Goal: Task Accomplishment & Management: Use online tool/utility

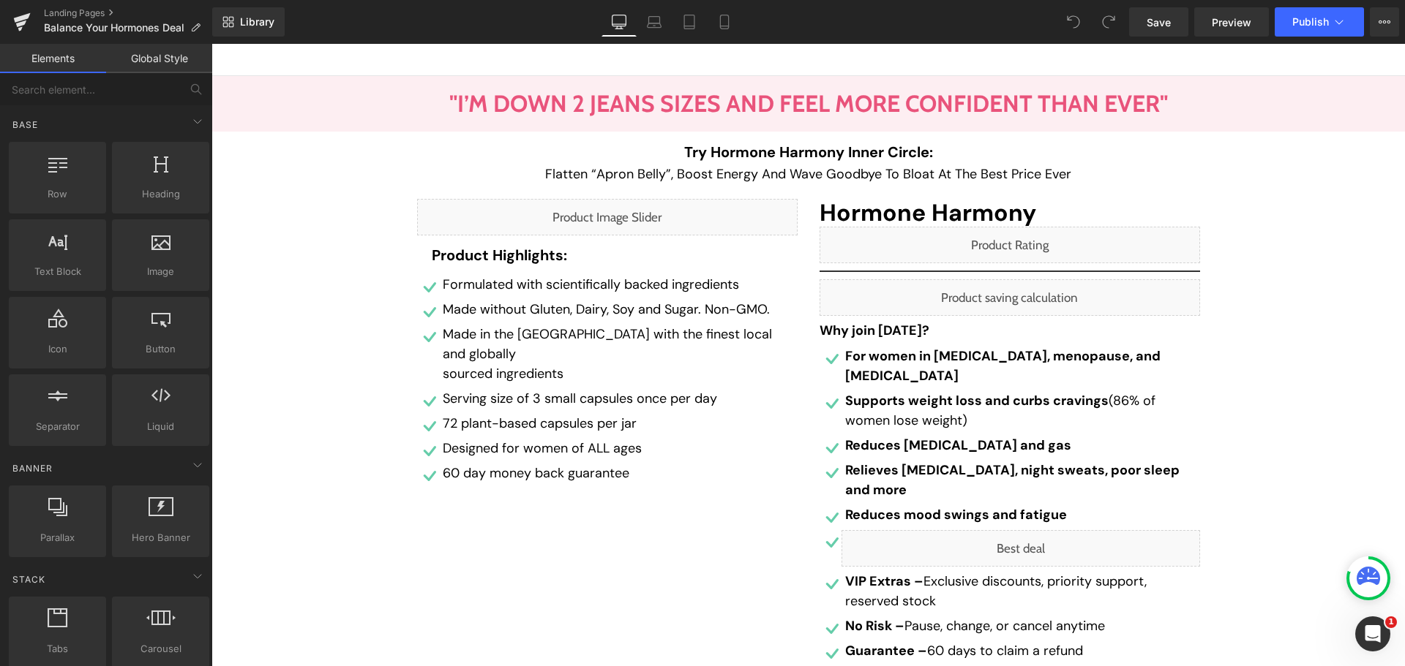
scroll to position [439, 0]
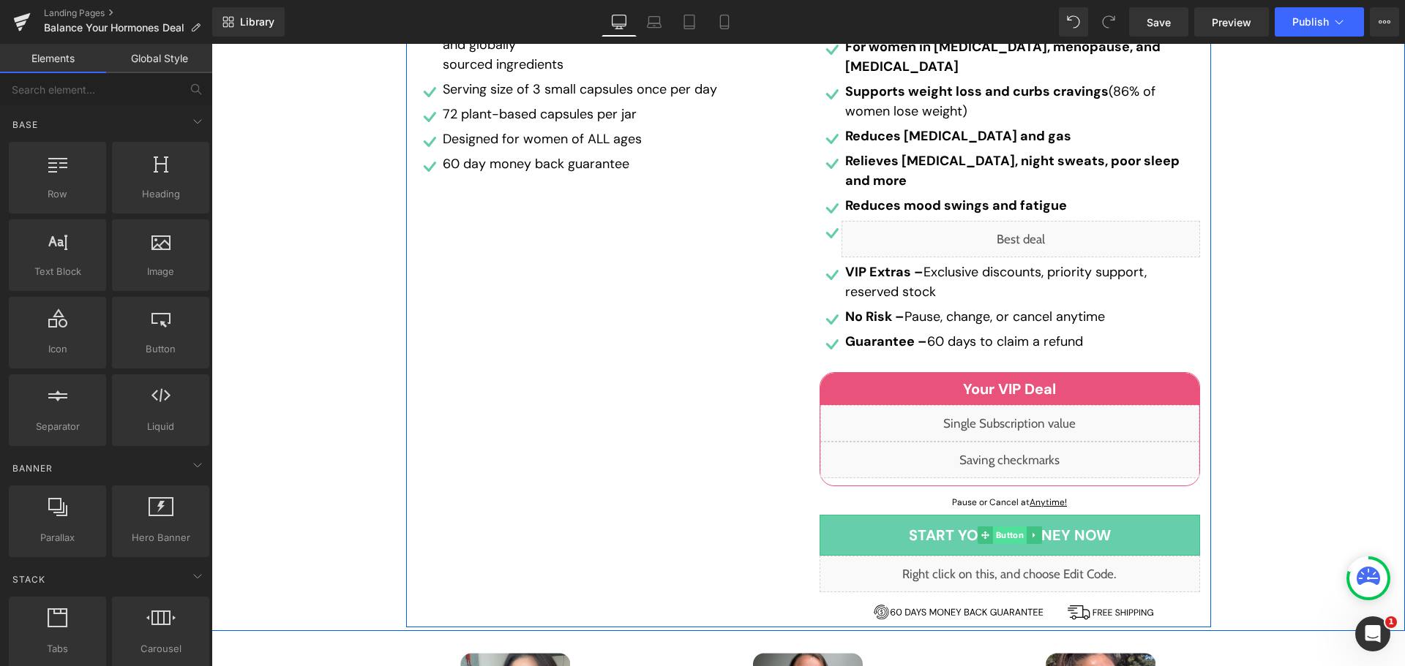
click at [1004, 527] on span "Button" at bounding box center [1009, 536] width 34 height 18
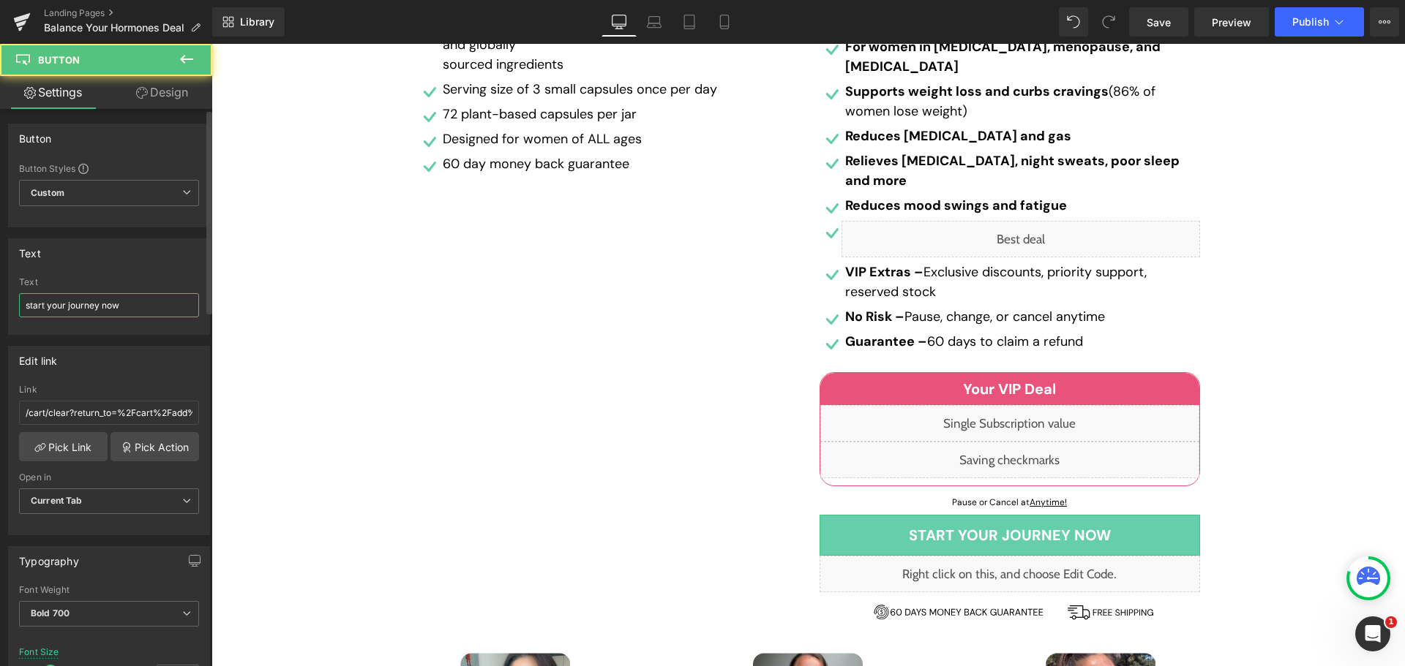
click at [102, 309] on input "start your journey now" at bounding box center [109, 305] width 180 height 24
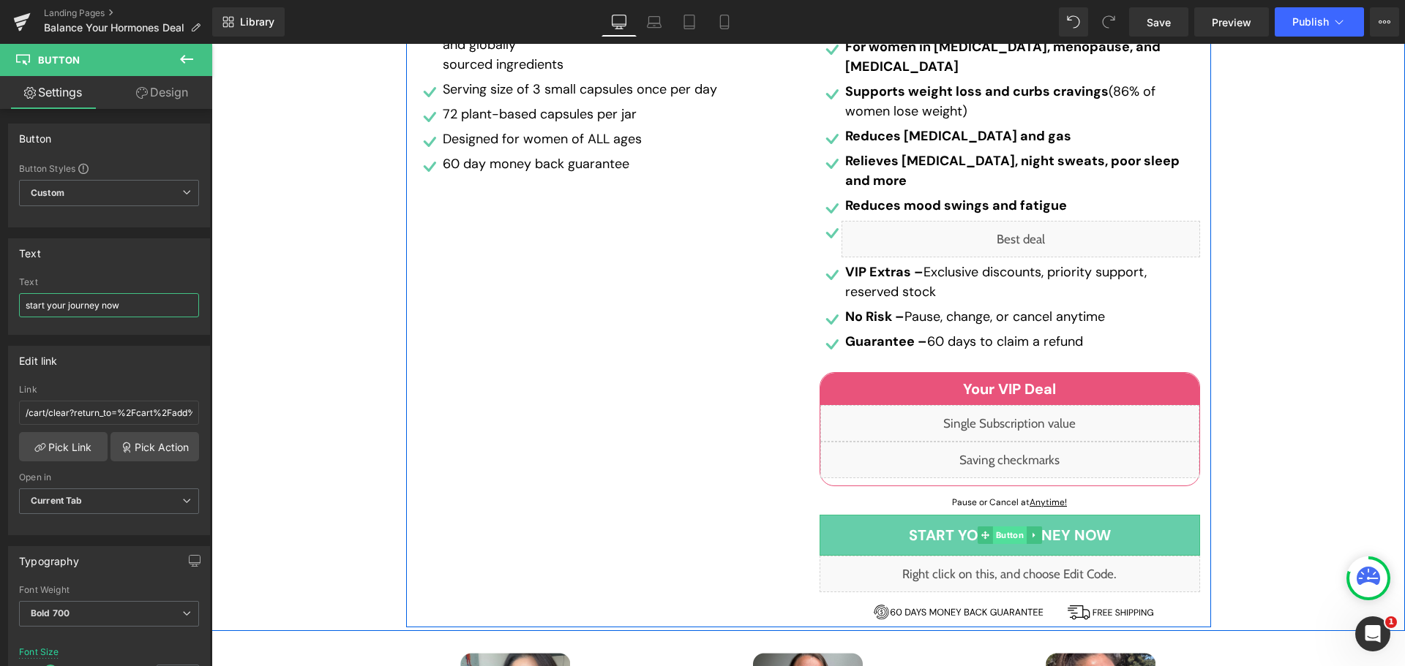
click at [1012, 527] on span "Button" at bounding box center [1009, 536] width 34 height 18
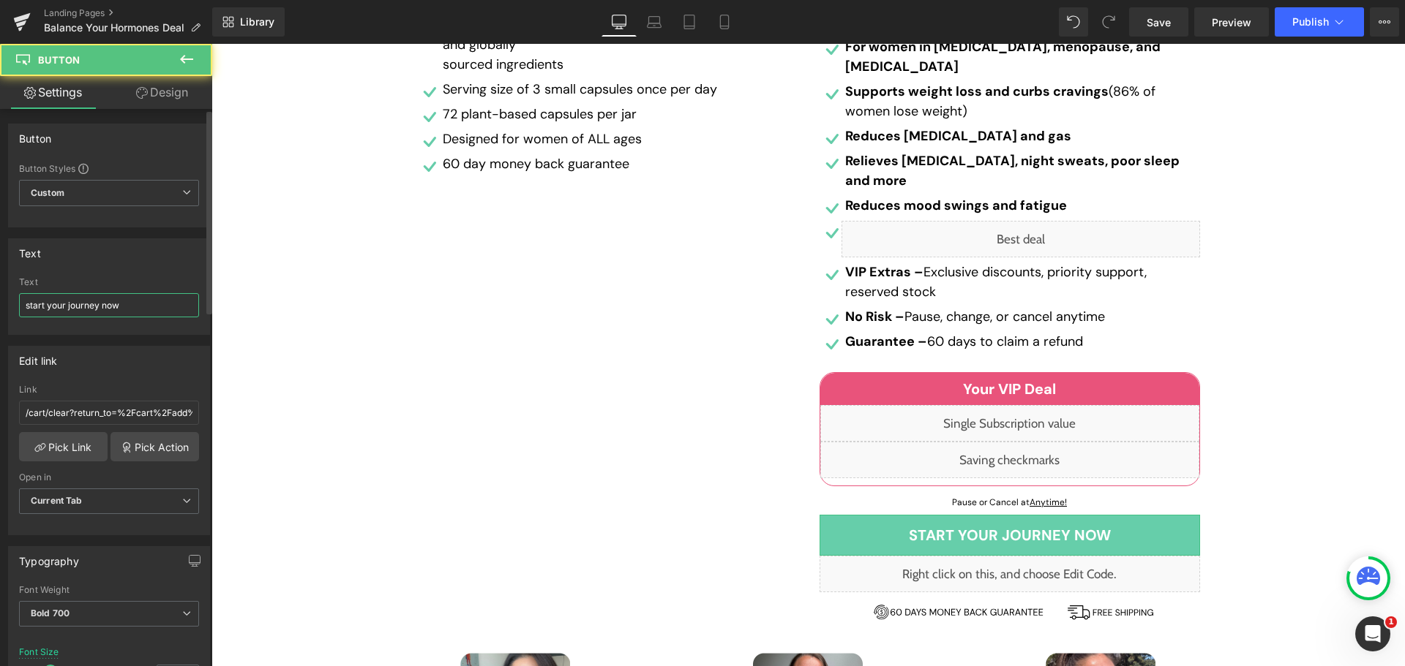
click at [104, 310] on input "start your journey now" at bounding box center [109, 305] width 180 height 24
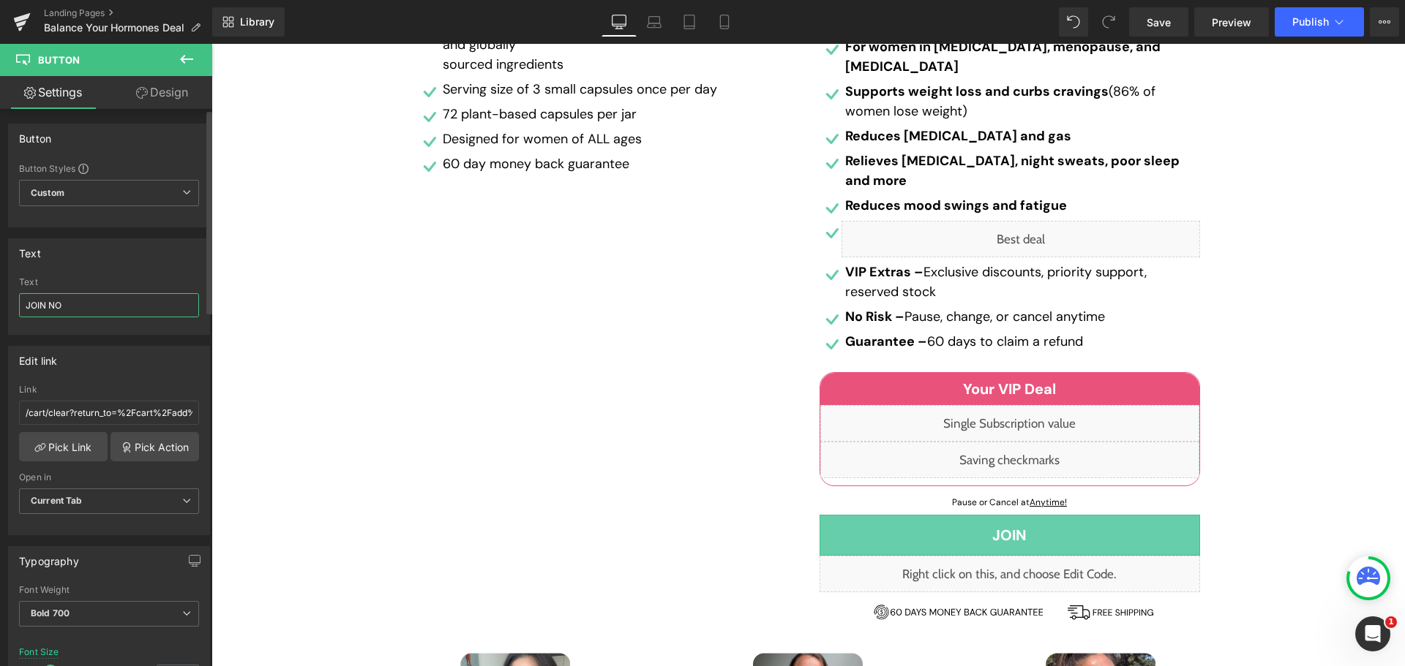
type input "JOIN NOW"
click at [691, 194] on div "Liquid Product Highlights: Heading Icon Formulated with scientifically backed i…" at bounding box center [607, 259] width 402 height 739
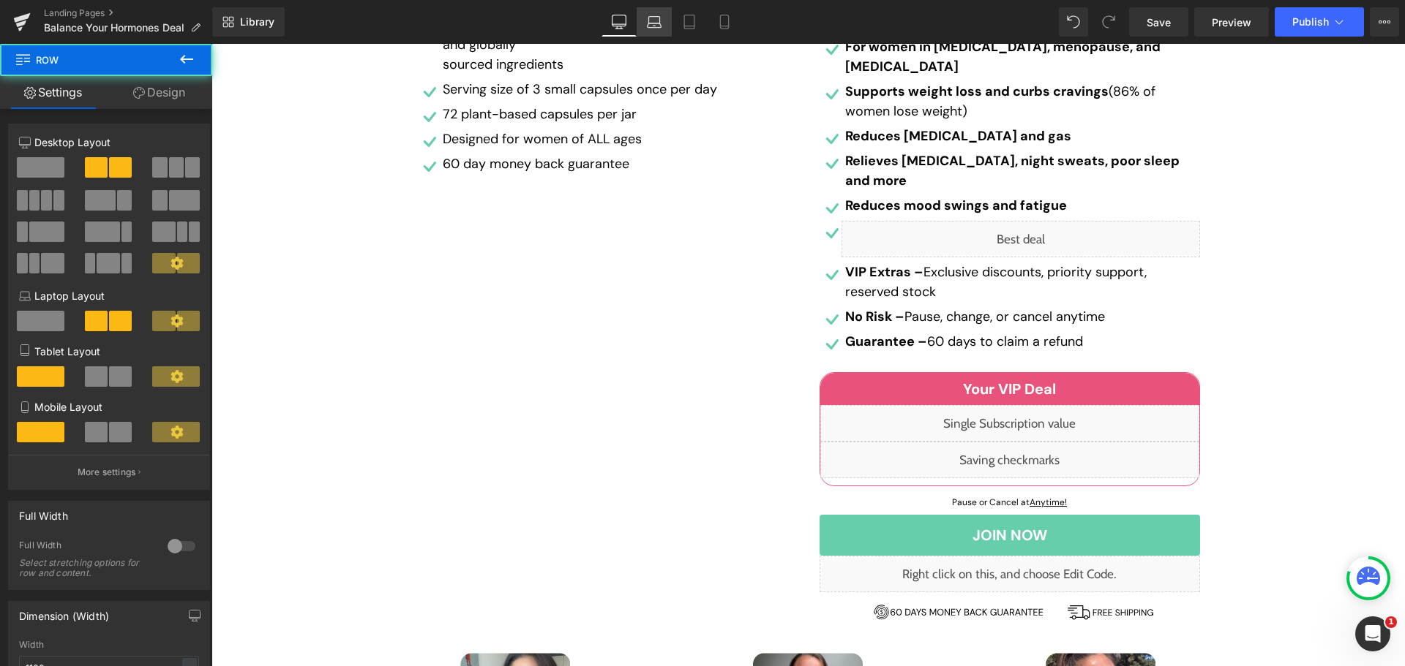
click at [666, 18] on link "Laptop" at bounding box center [653, 21] width 35 height 29
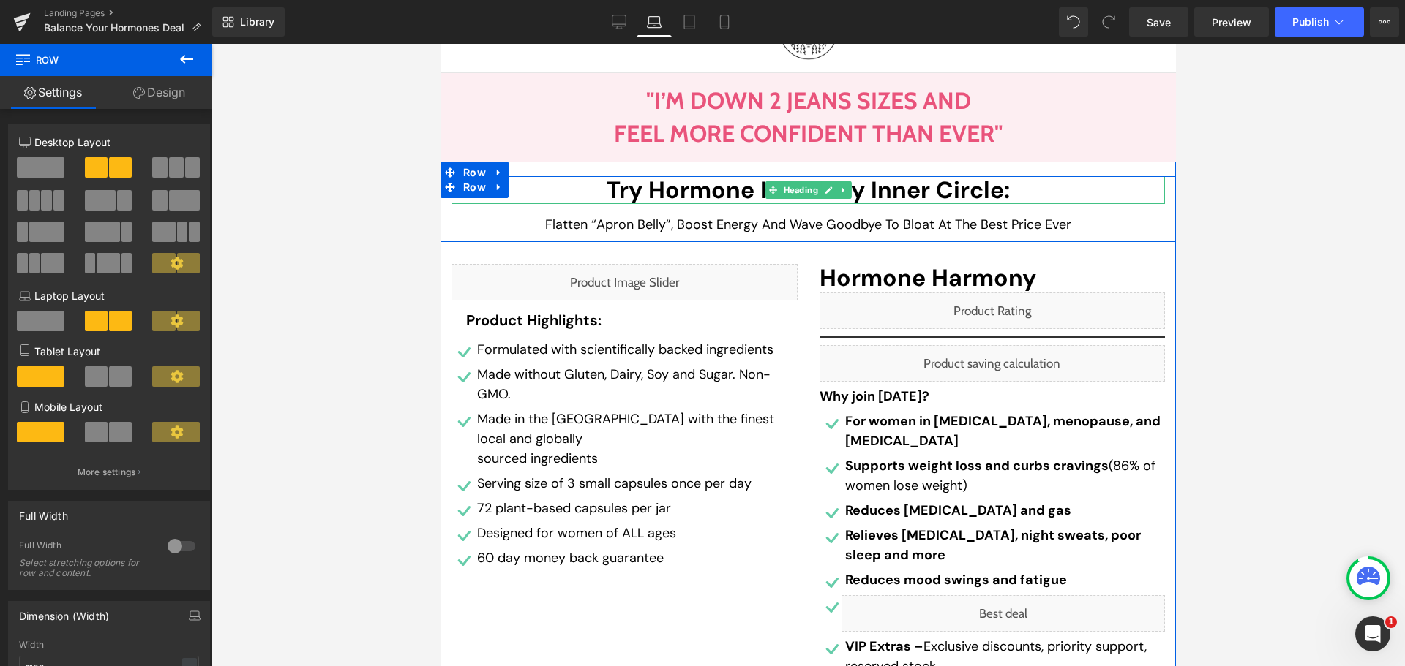
scroll to position [486, 0]
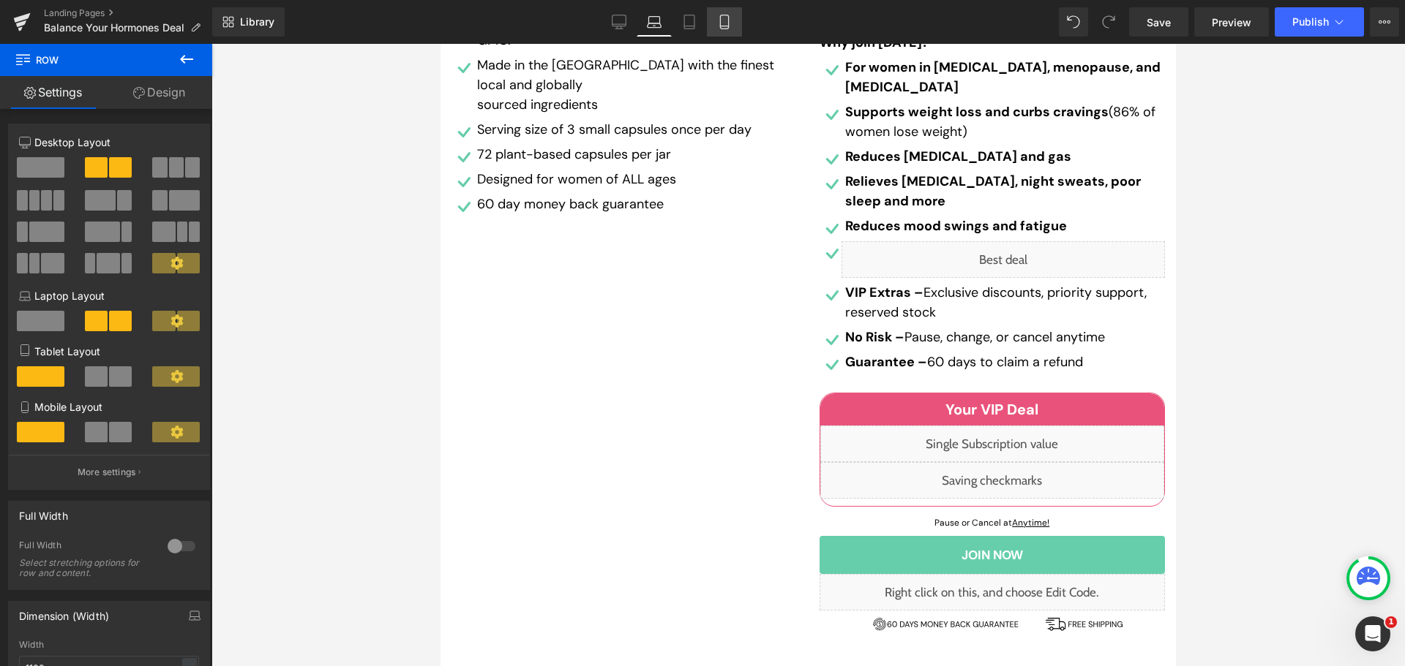
drag, startPoint x: 734, startPoint y: 21, endPoint x: 154, endPoint y: 147, distance: 592.9
click at [734, 21] on link "Mobile" at bounding box center [724, 21] width 35 height 29
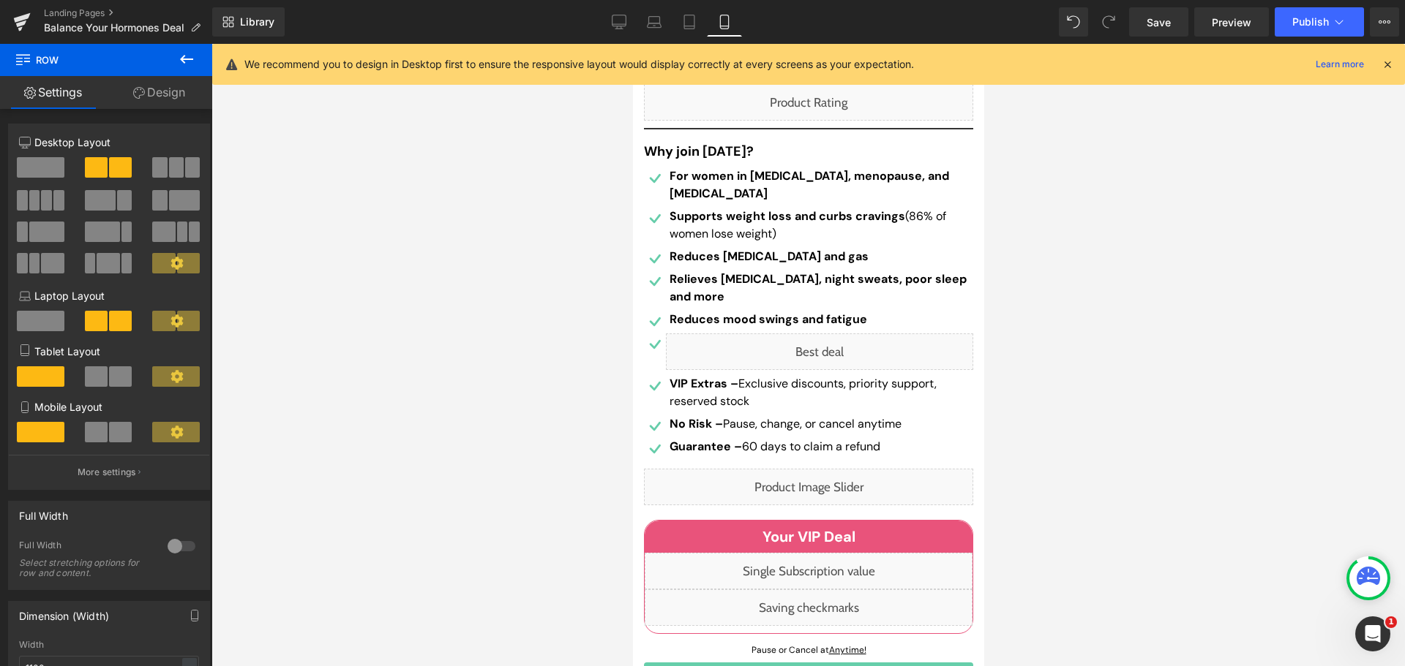
scroll to position [512, 0]
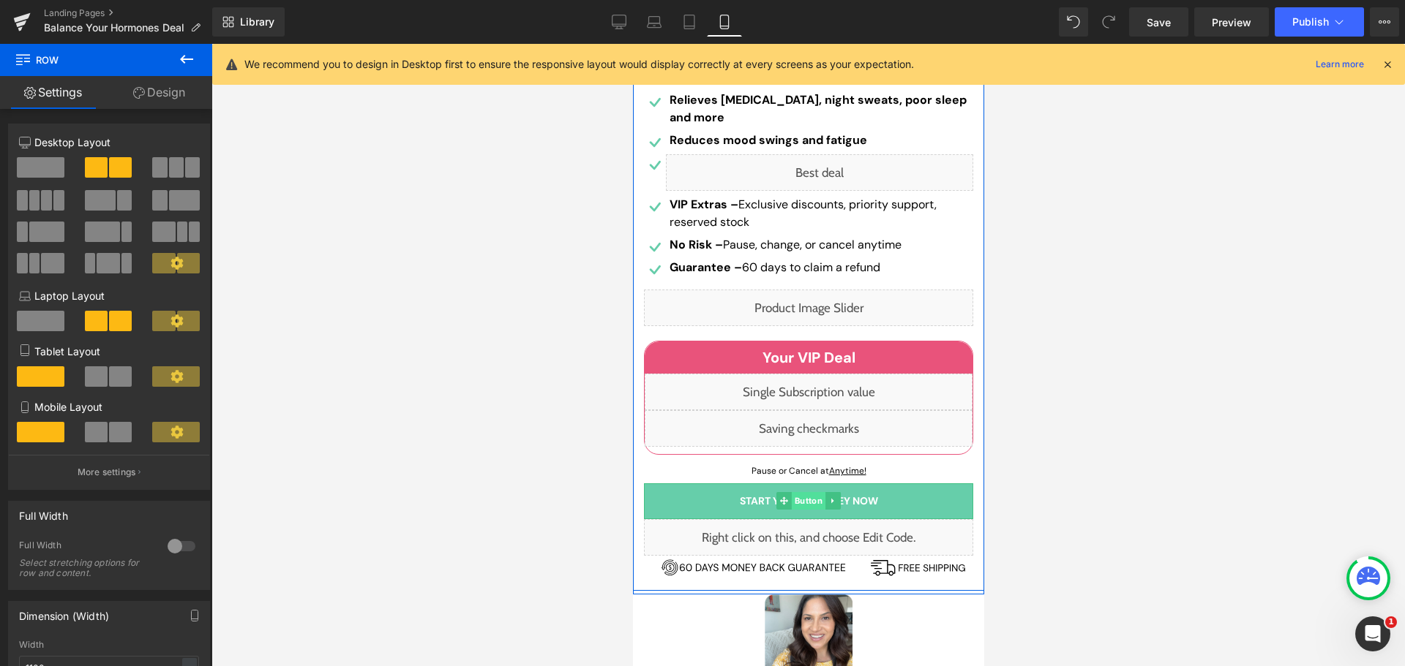
click at [800, 500] on span "Button" at bounding box center [808, 501] width 34 height 18
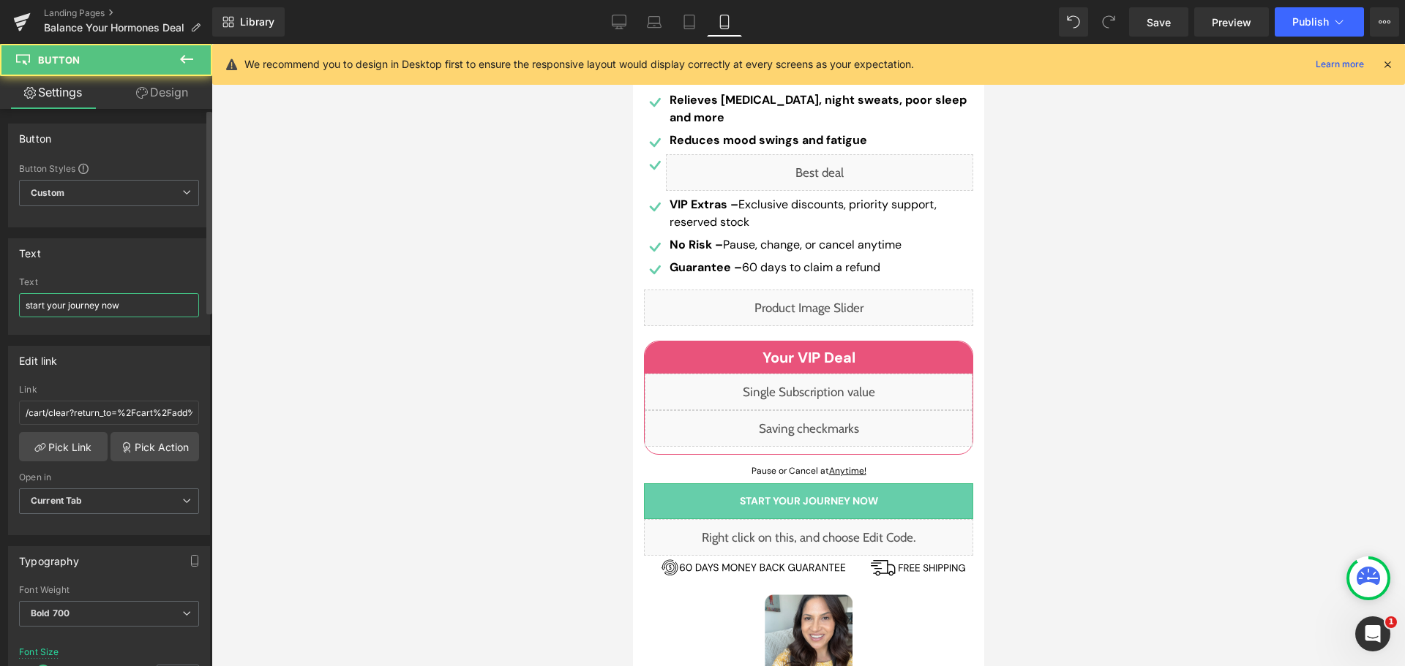
click at [127, 303] on input "start your journey now" at bounding box center [109, 305] width 180 height 24
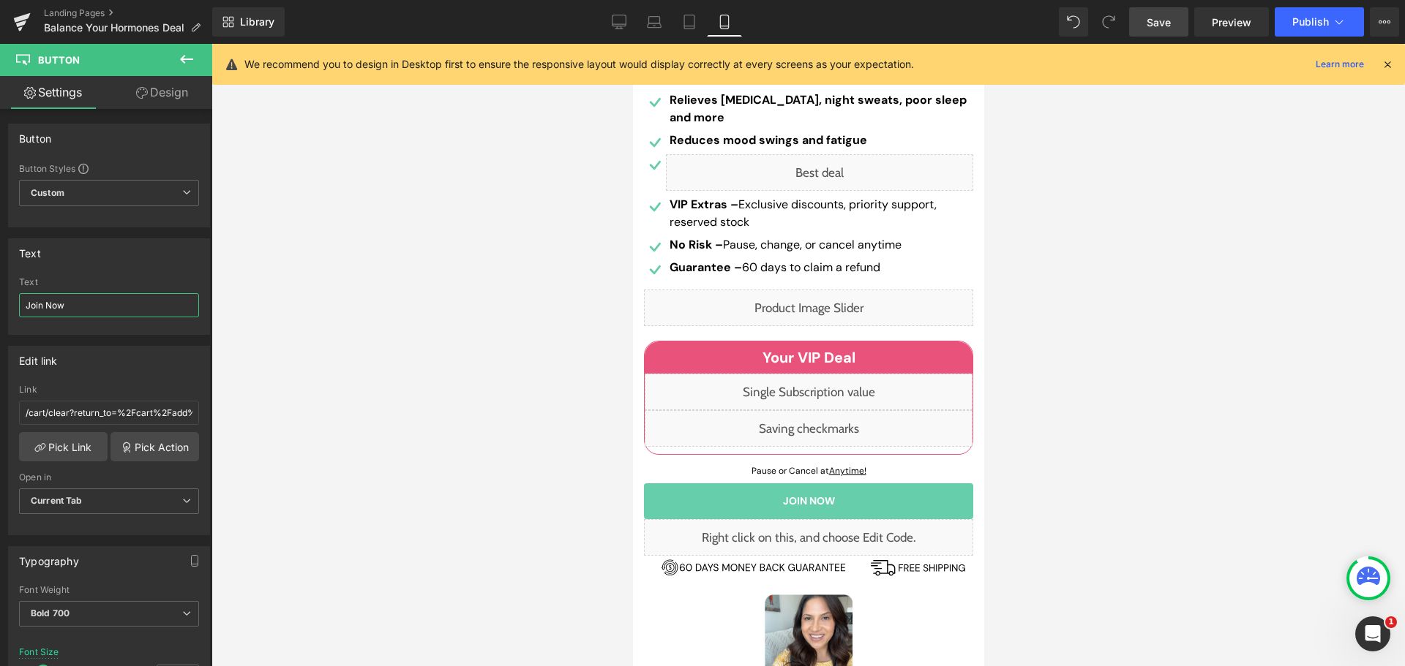
type input "Join Now"
click at [1157, 30] on link "Save" at bounding box center [1158, 21] width 59 height 29
click at [609, 7] on div "Library Mobile Desktop Laptop Tablet Mobile Save Preview Publish Scheduled View…" at bounding box center [808, 22] width 1192 height 44
drag, startPoint x: 614, startPoint y: 23, endPoint x: 532, endPoint y: 179, distance: 176.7
click at [614, 23] on icon at bounding box center [619, 22] width 15 height 15
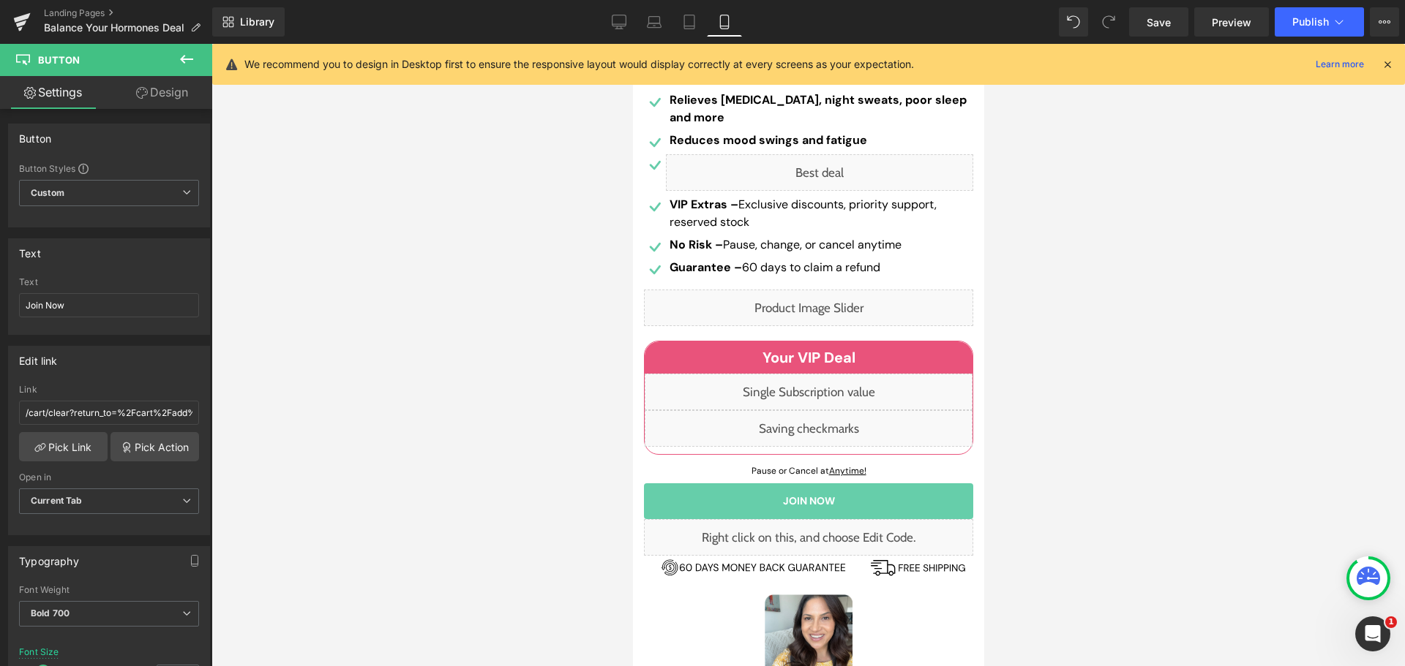
type input "20"
type input "100"
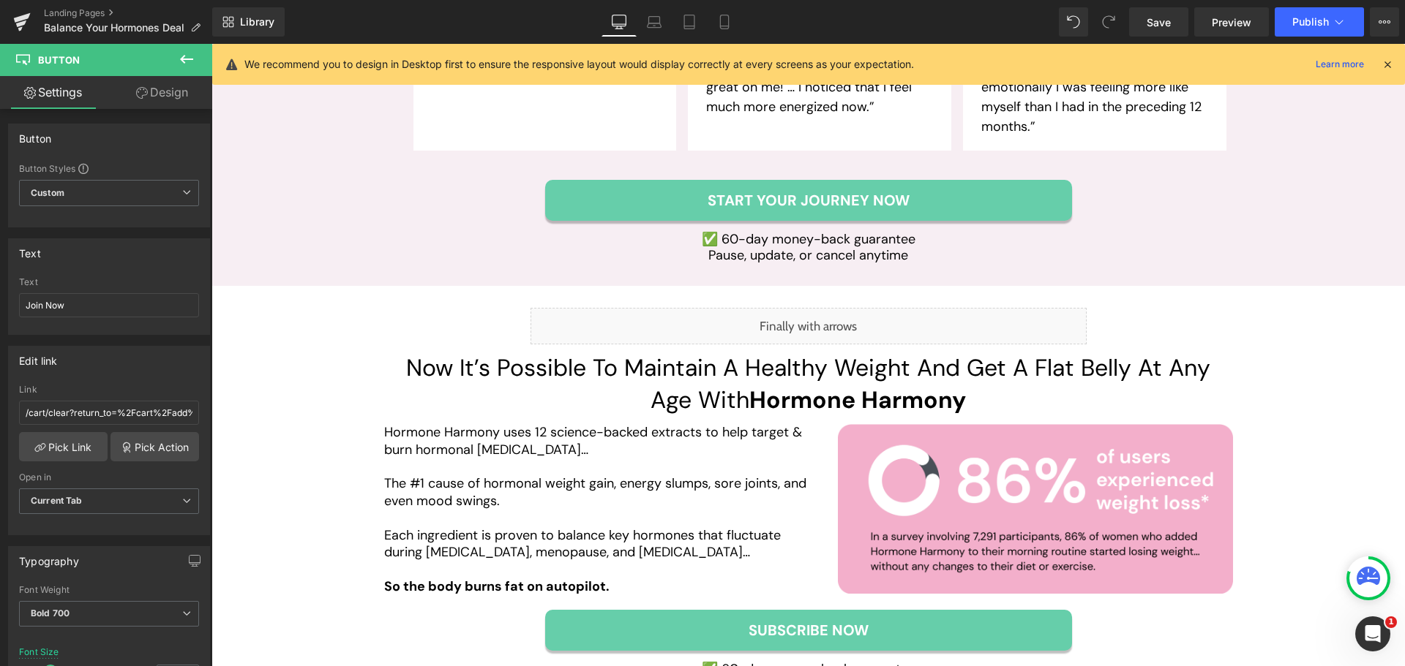
scroll to position [2414, 0]
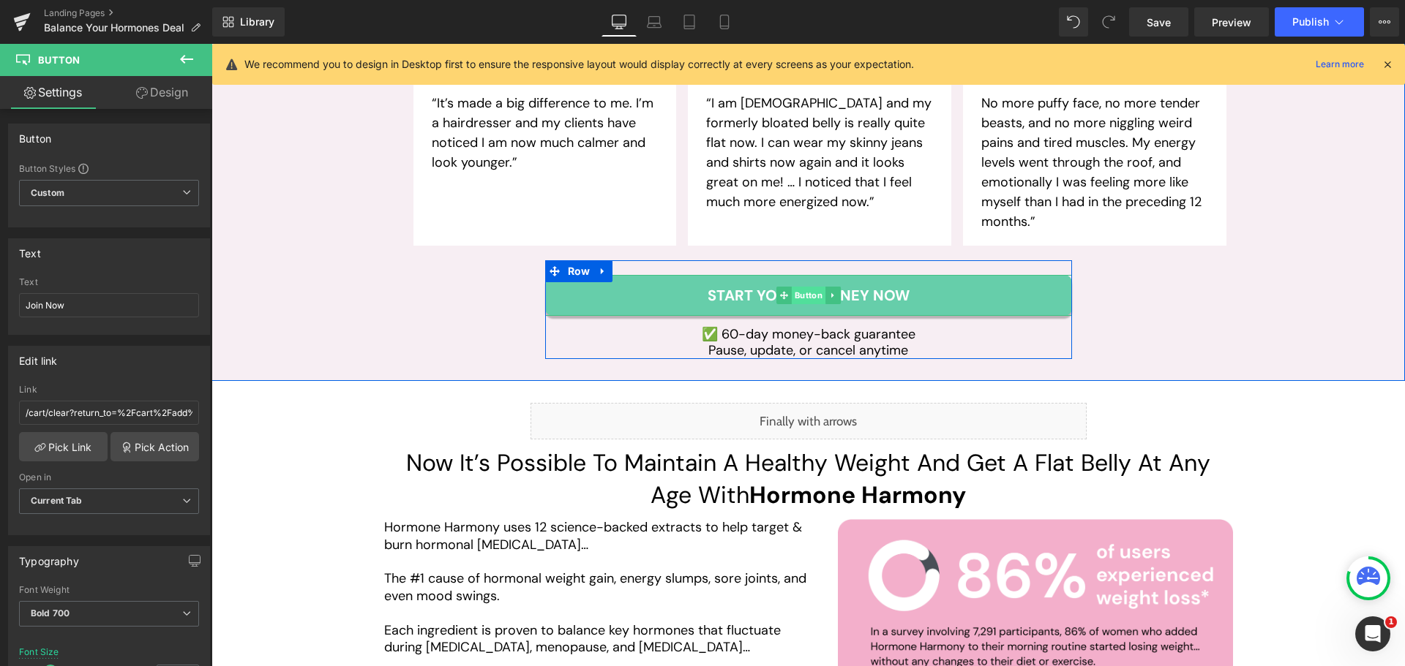
click at [792, 287] on span "Button" at bounding box center [808, 296] width 34 height 18
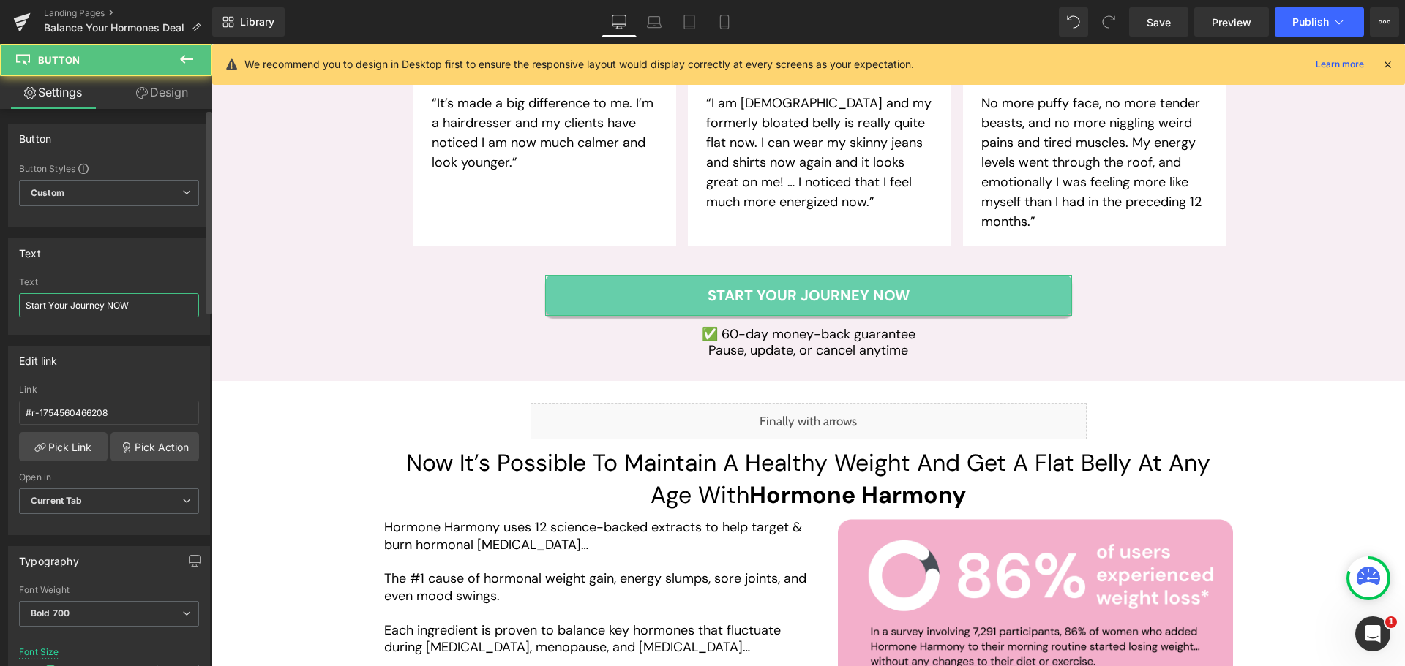
click at [140, 309] on input "Start Your Journey NOW" at bounding box center [109, 305] width 180 height 24
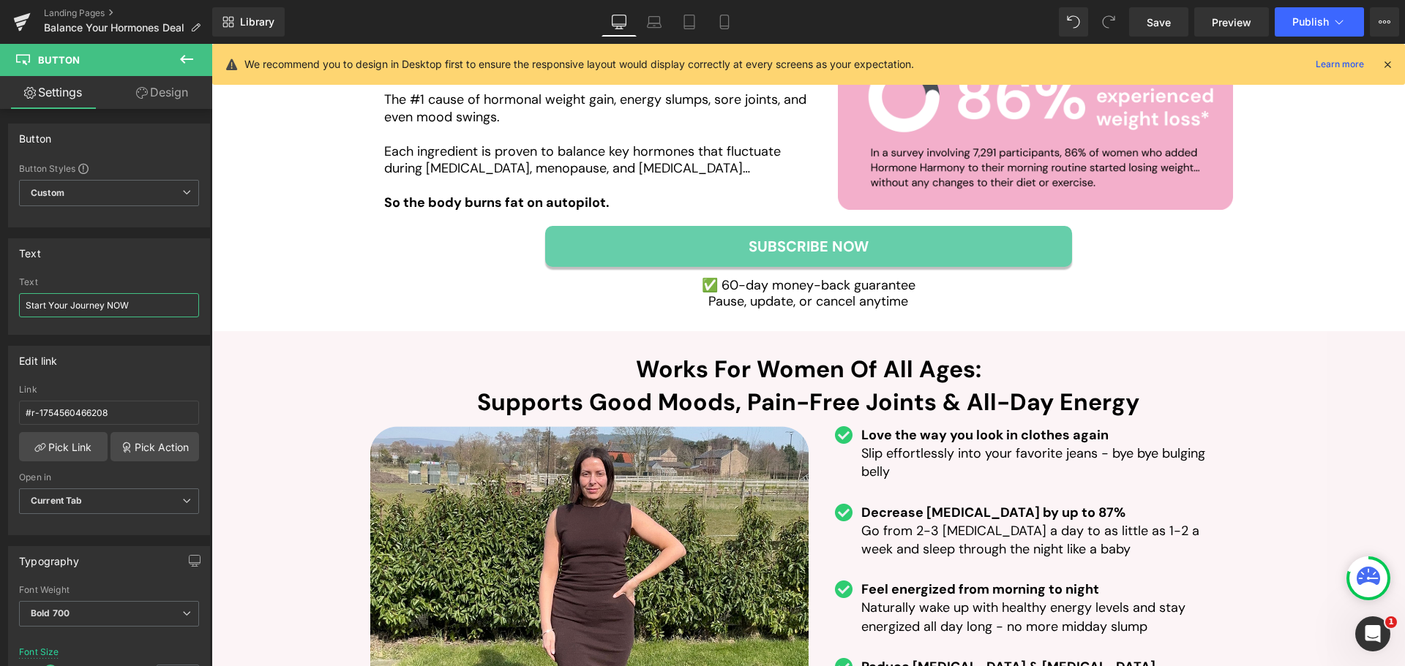
scroll to position [2853, 0]
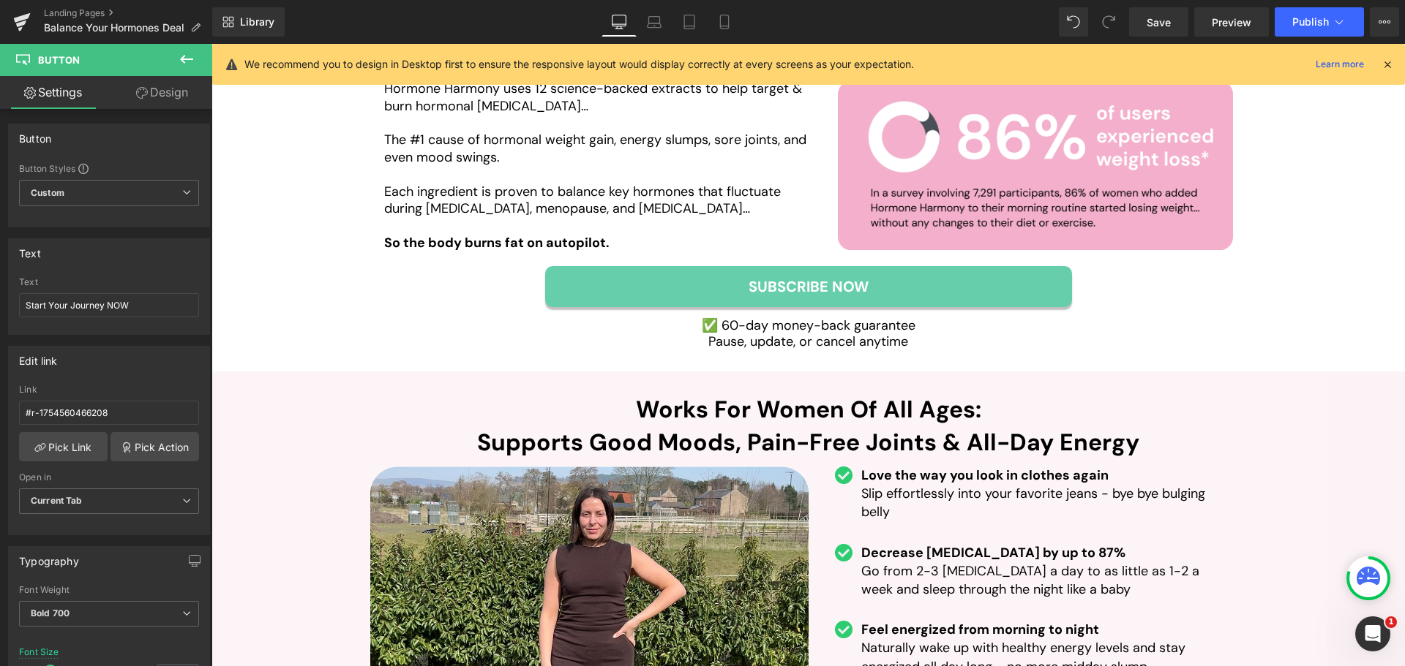
click at [485, 258] on div "Liquid Row Now It’s Possible To Maintain A Healthy Weight And Get A Flat Belly …" at bounding box center [808, 157] width 849 height 386
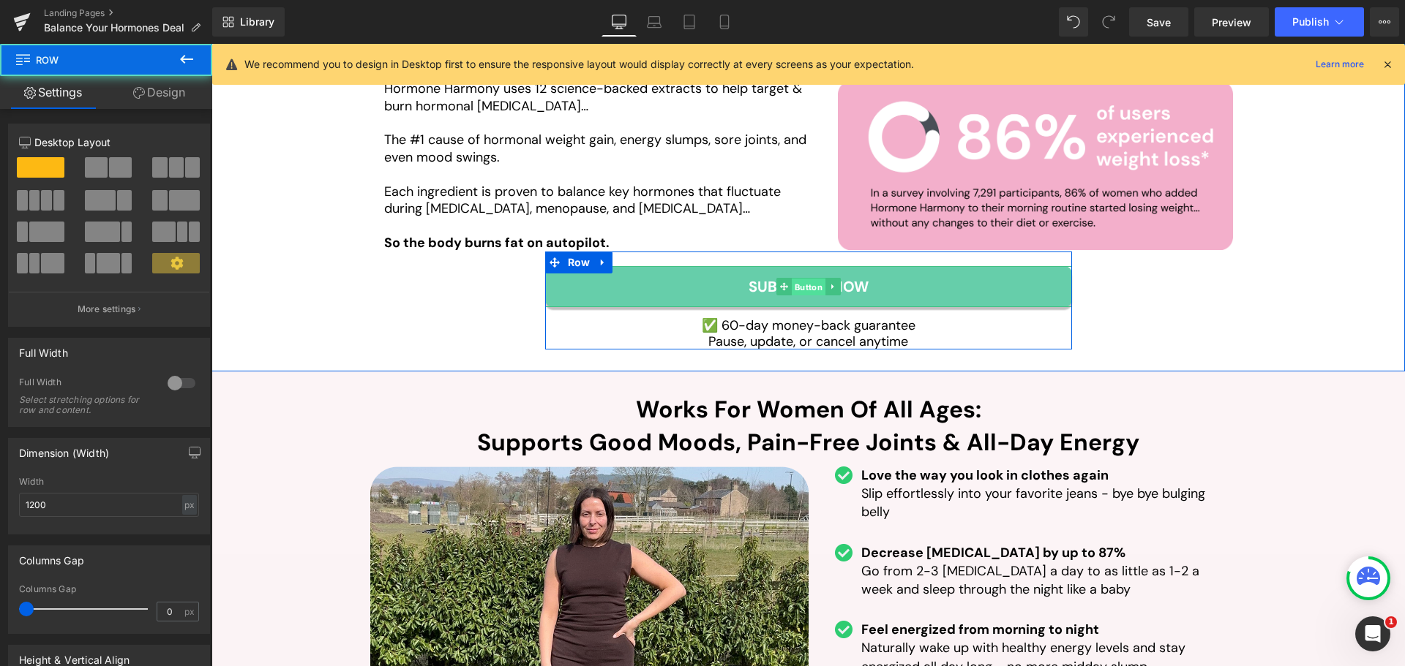
click at [812, 279] on span "Button" at bounding box center [808, 288] width 34 height 18
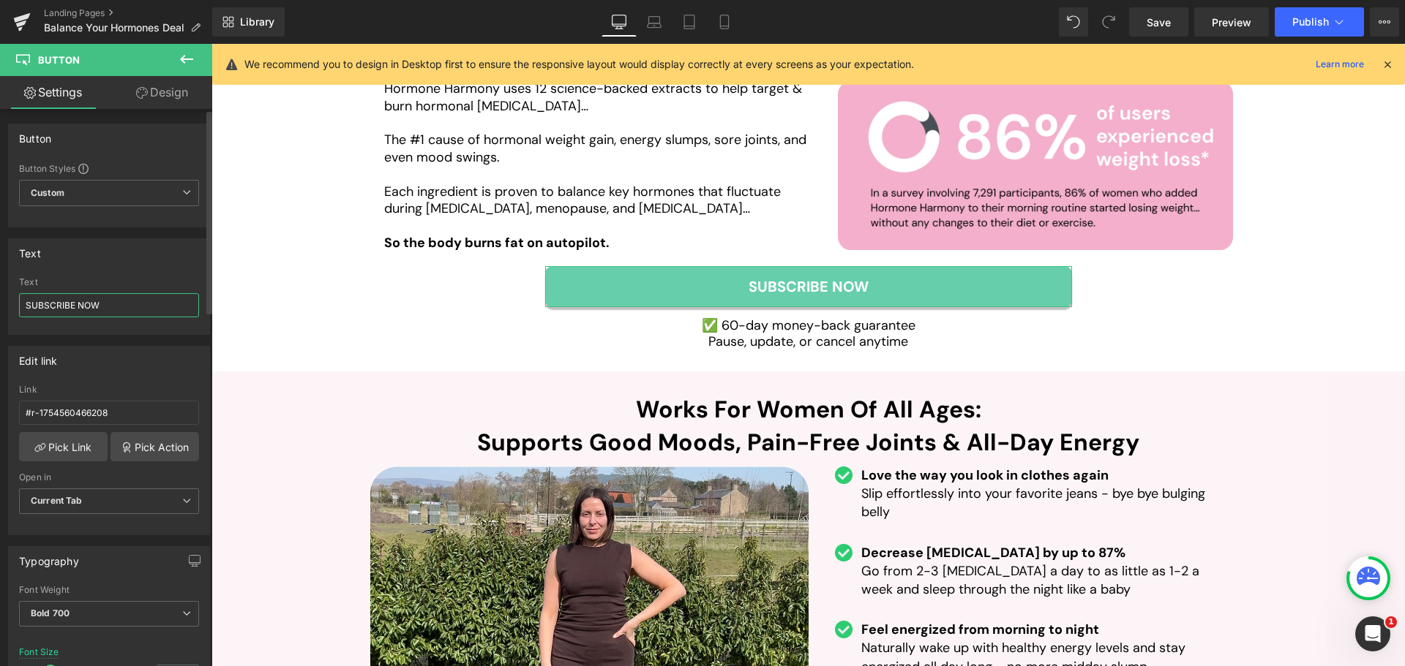
click at [124, 315] on input "SUBSCRIBE NOW" at bounding box center [109, 305] width 180 height 24
paste input "tart Your Journey"
type input "Start Your Journey NOW"
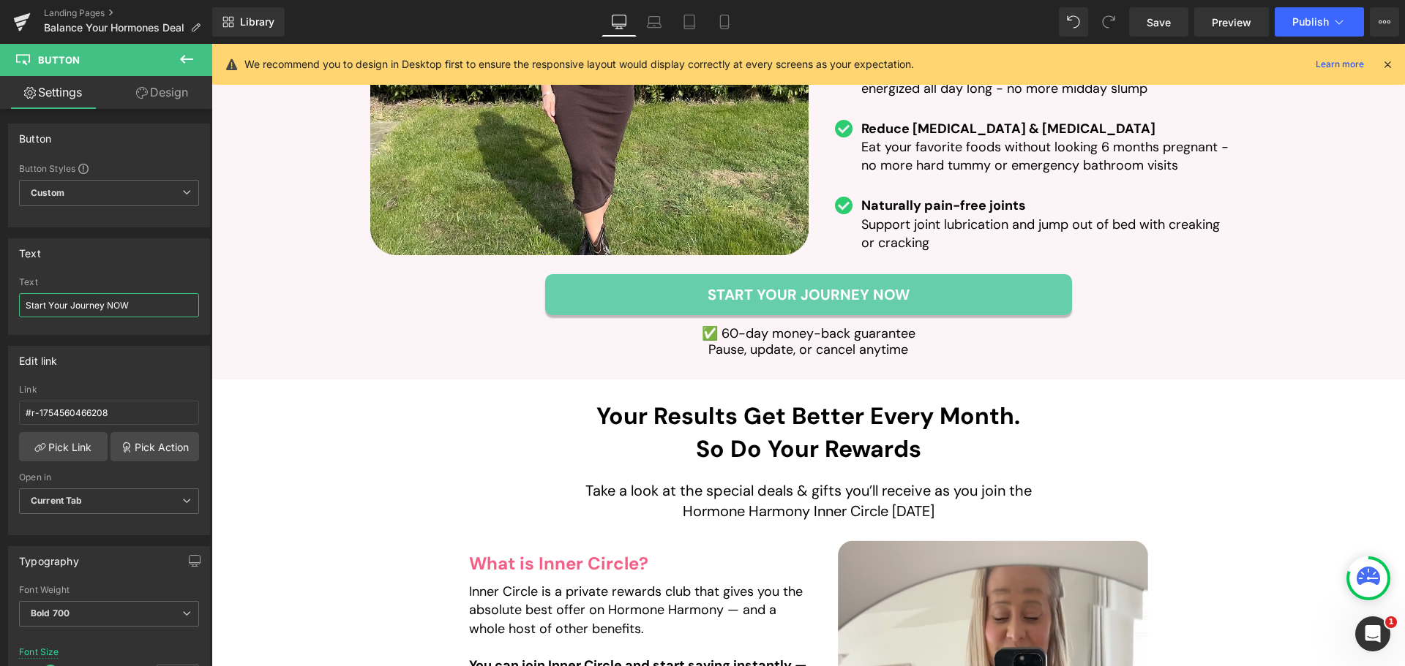
scroll to position [3511, 0]
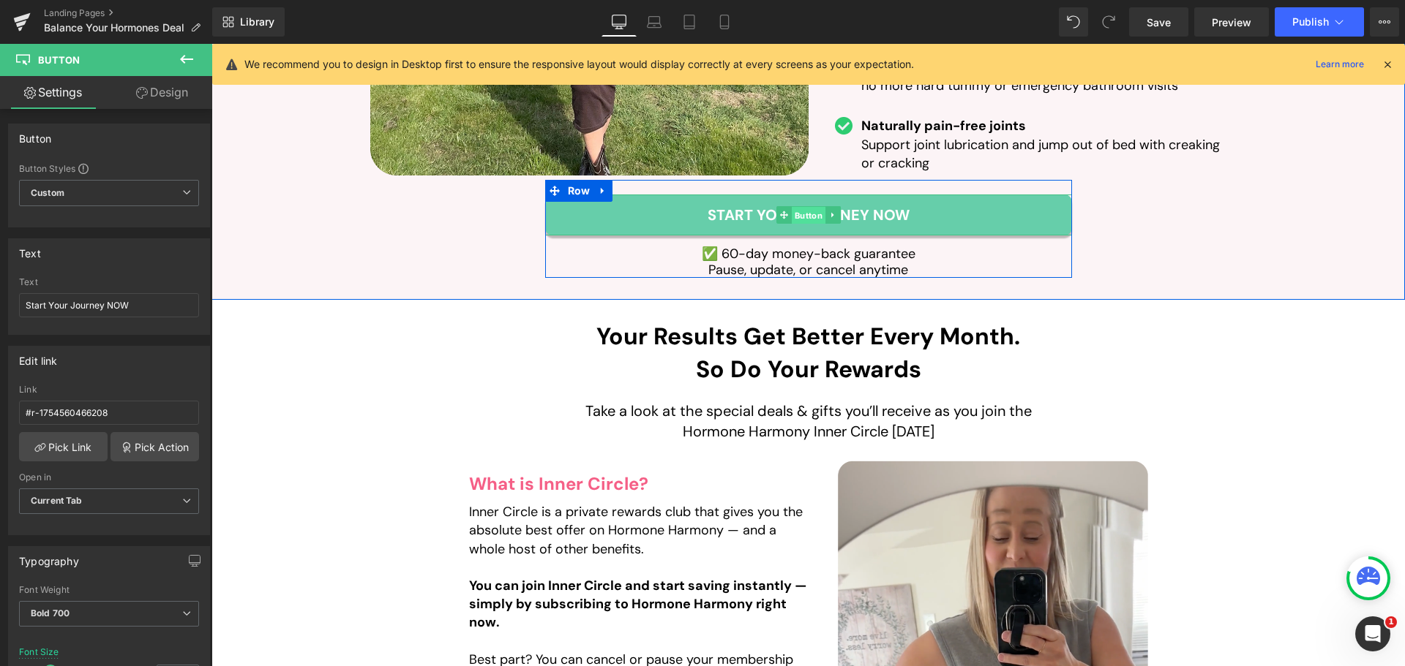
click at [818, 207] on span "Button" at bounding box center [808, 216] width 34 height 18
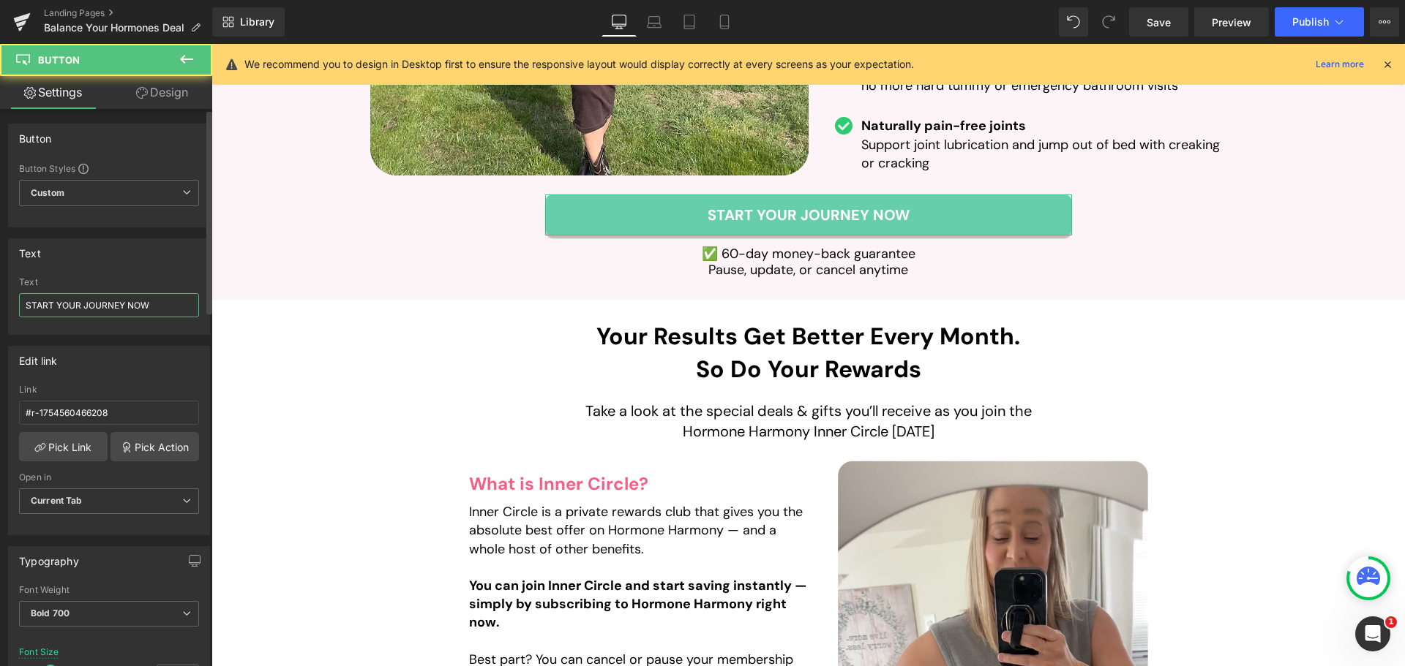
click at [111, 305] on input "START YOUR JOURNEY NOW" at bounding box center [109, 305] width 180 height 24
paste input "tart Your Journey"
type input "Start Your Journey NOW"
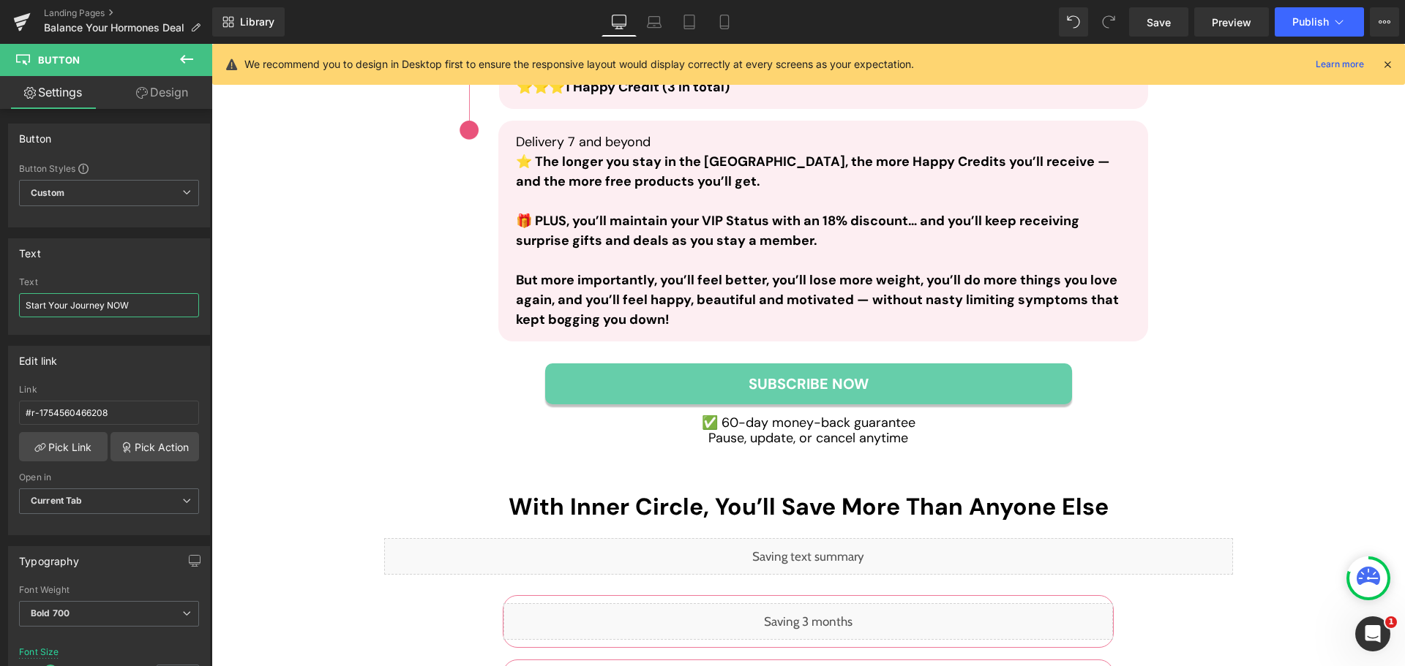
scroll to position [5194, 0]
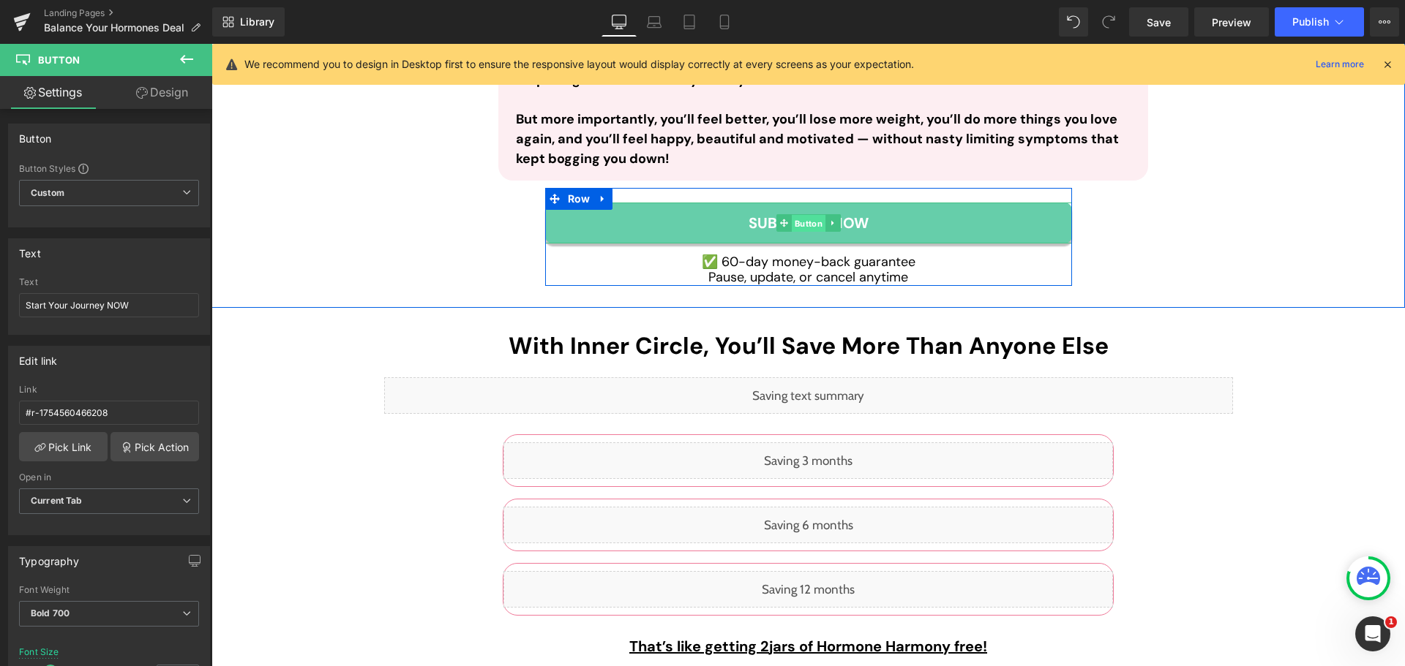
click at [800, 214] on span "Button" at bounding box center [808, 223] width 34 height 18
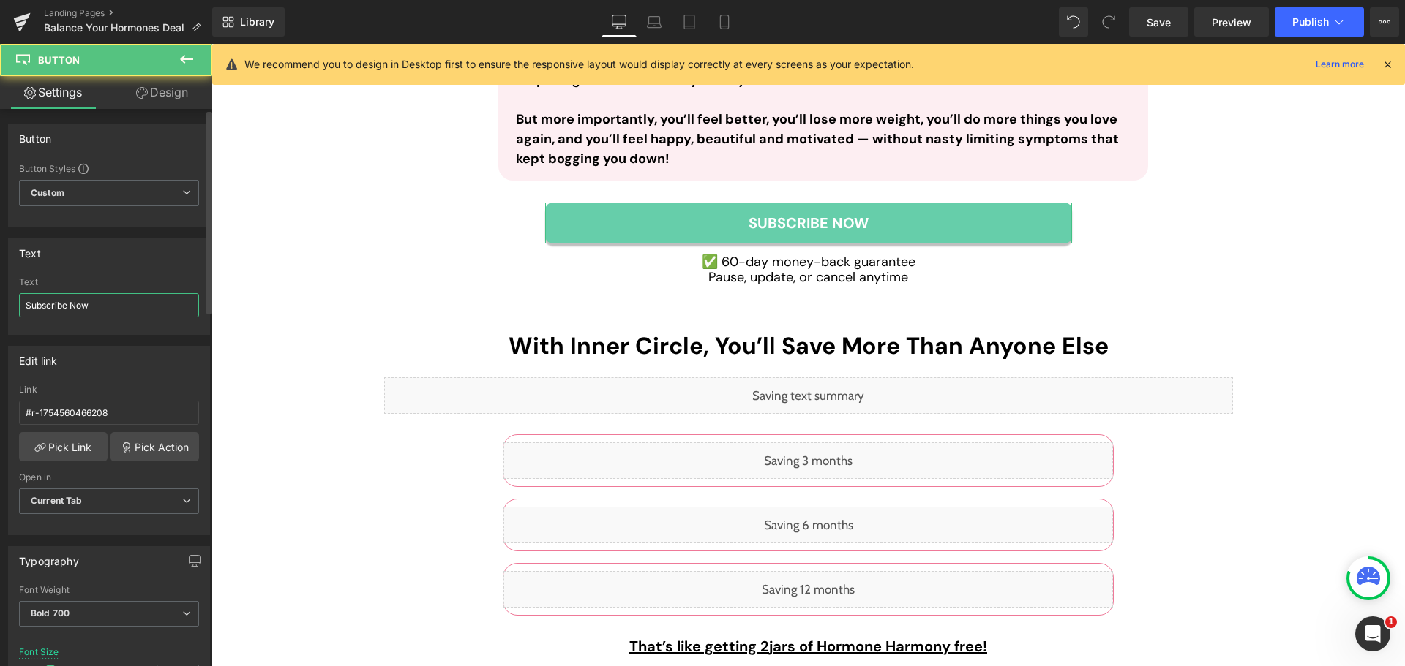
click at [108, 299] on input "Subscribe Now" at bounding box center [109, 305] width 180 height 24
paste input "tart Your Journey NOW"
type input "Start Your Journey NOW"
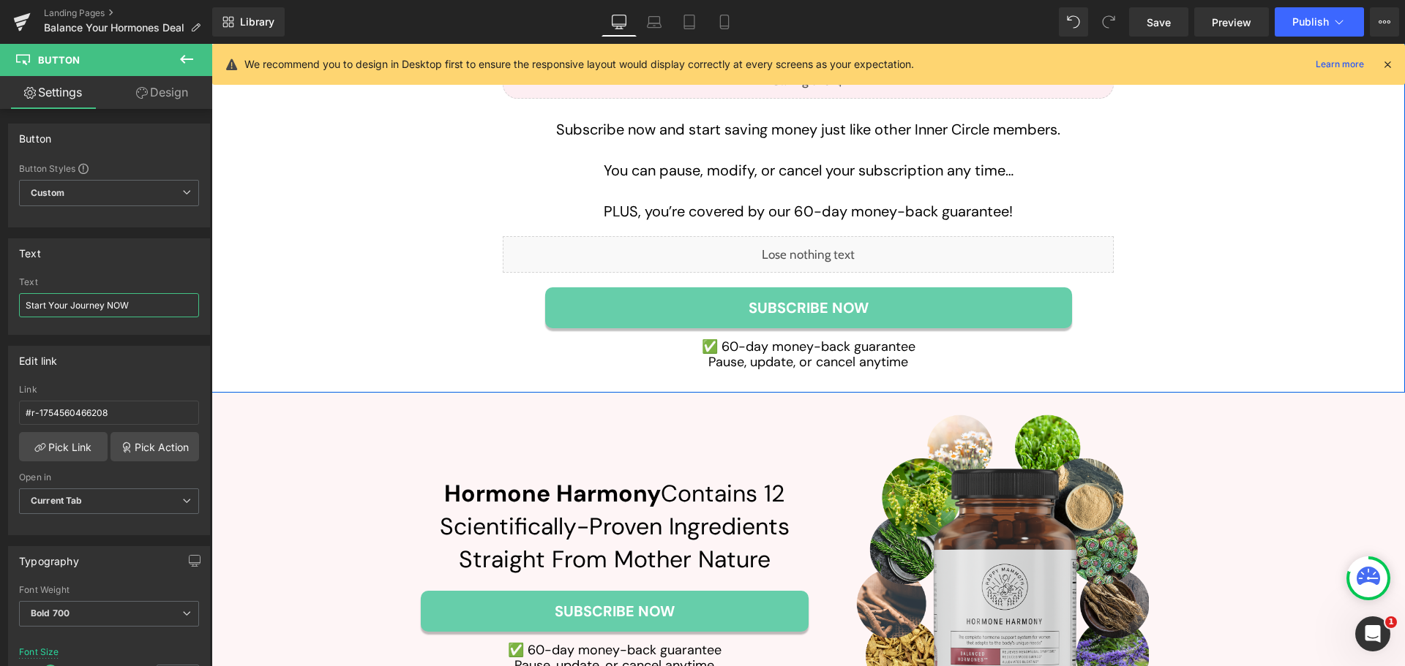
scroll to position [5852, 0]
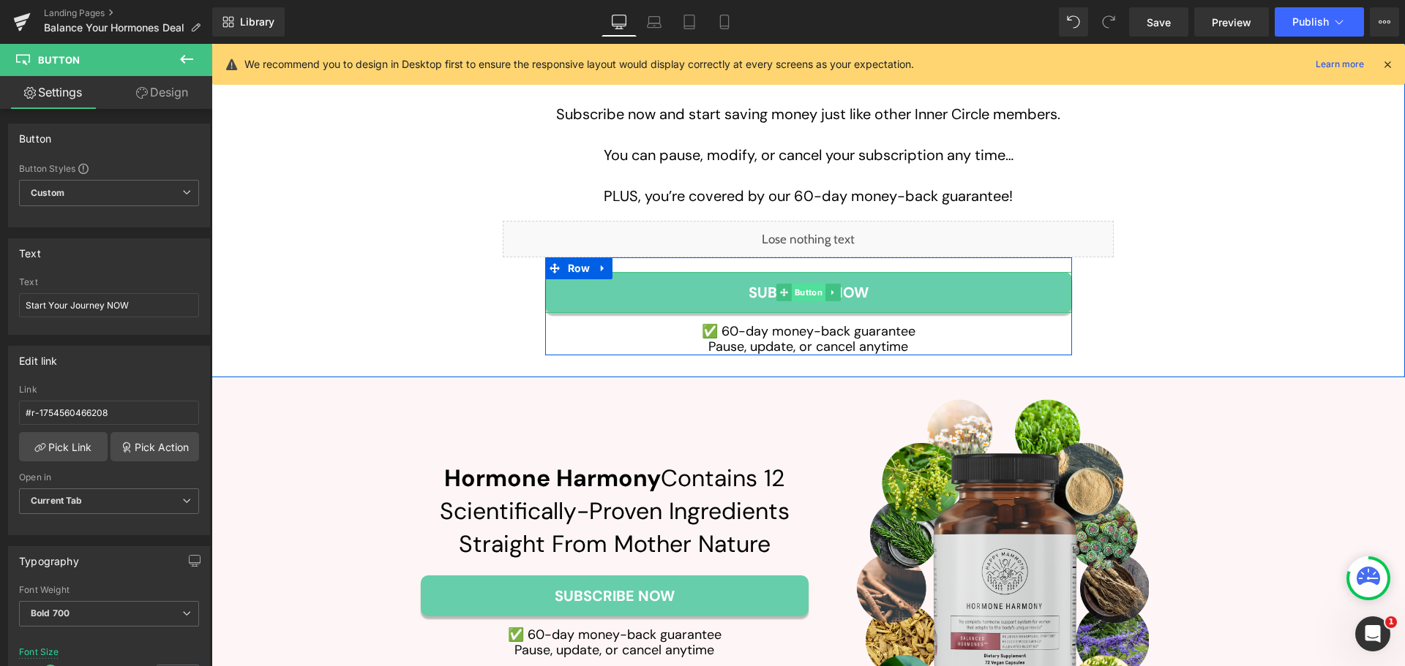
click at [808, 284] on span "Button" at bounding box center [808, 293] width 34 height 18
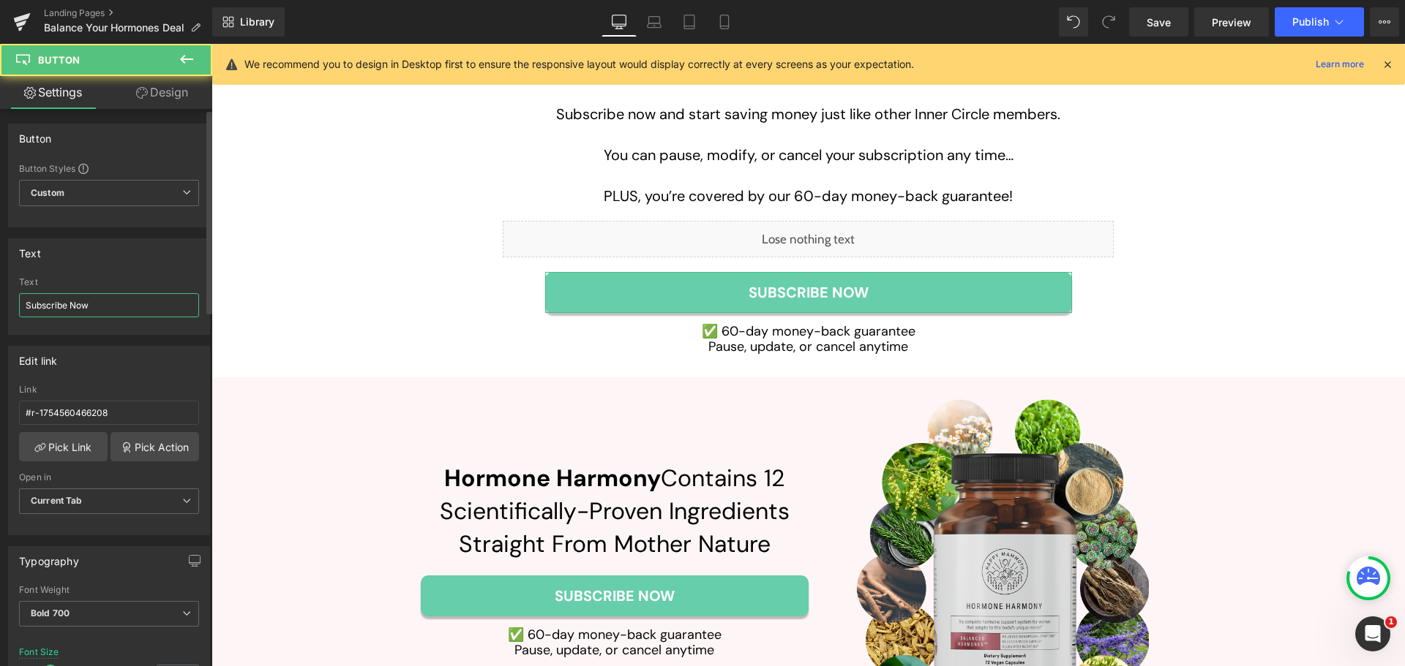
click at [110, 311] on input "Subscribe Now" at bounding box center [109, 305] width 180 height 24
paste input "tart Your Journey NOW"
type input "Start Your Journey NOW"
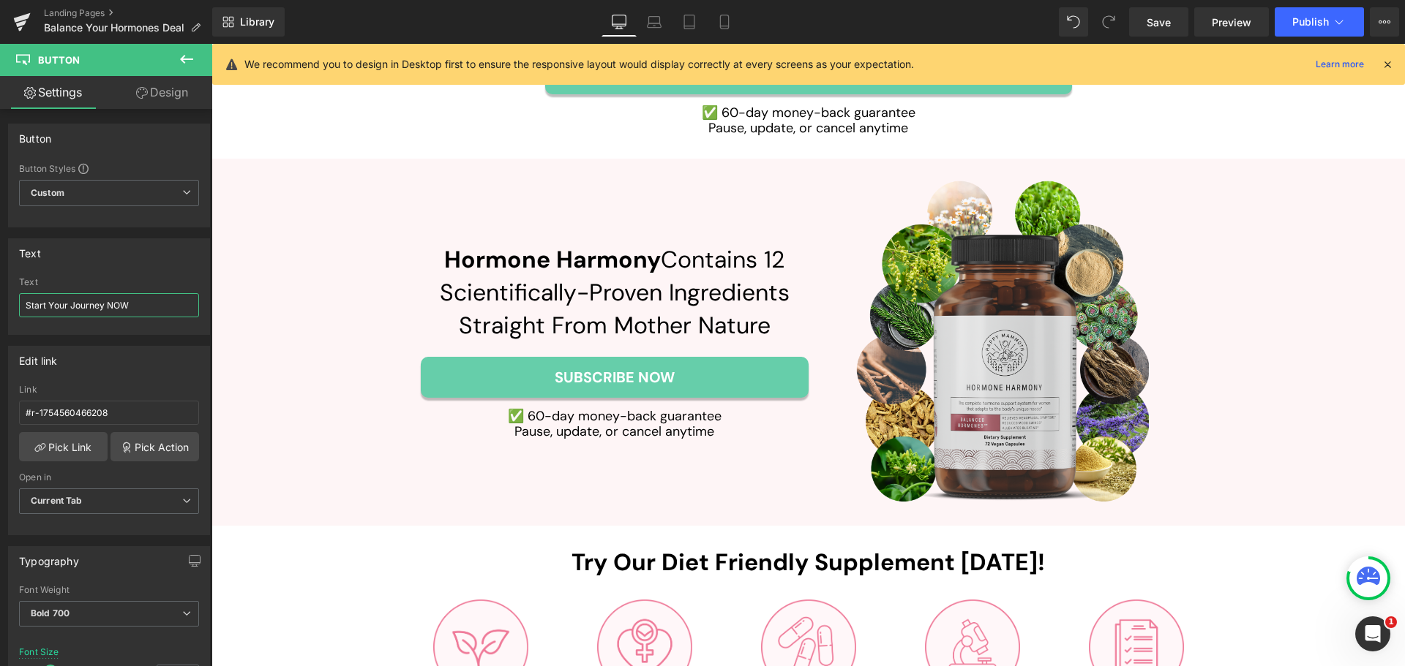
scroll to position [6072, 0]
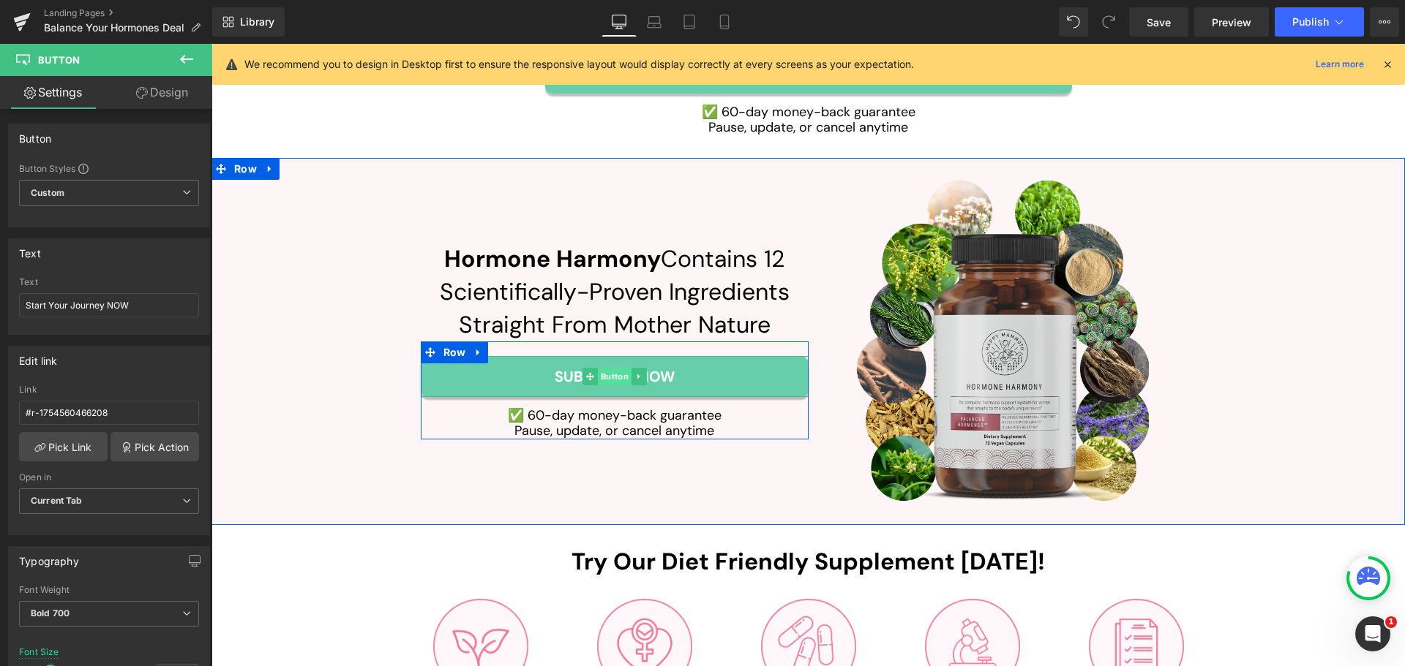
click at [611, 368] on span "Button" at bounding box center [614, 377] width 34 height 18
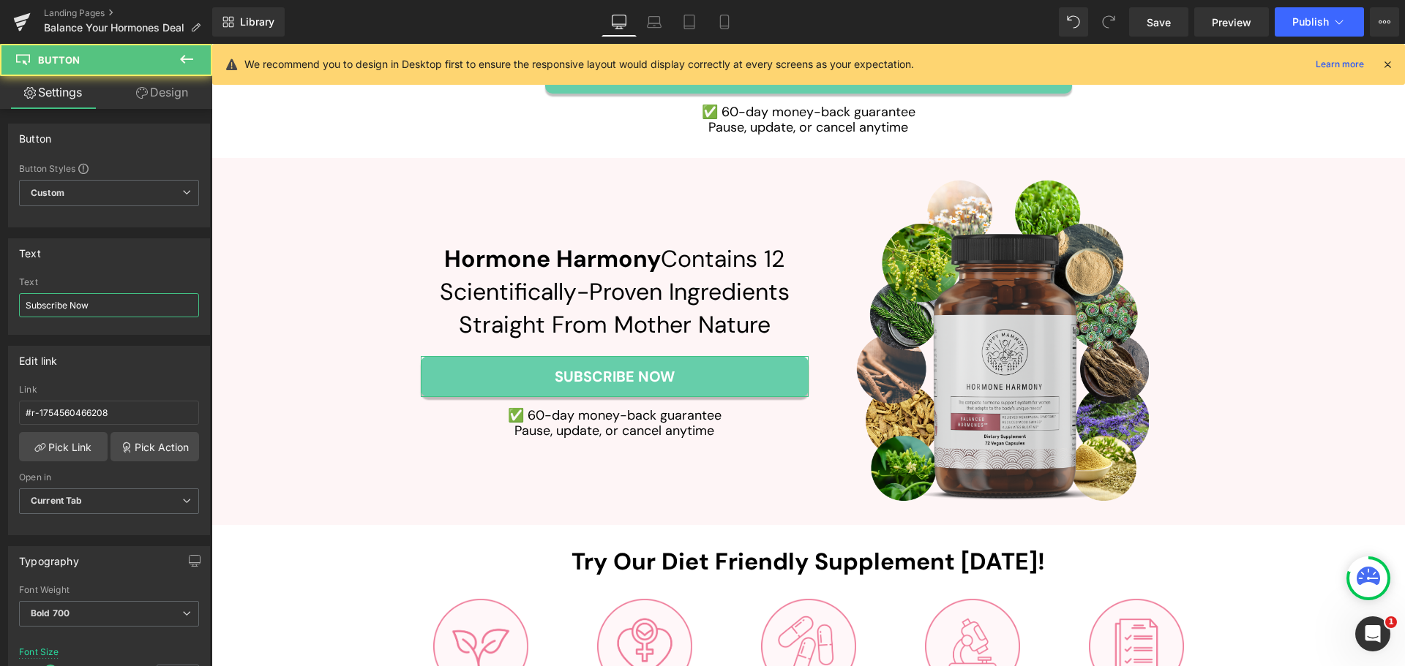
click at [125, 306] on input "Subscribe Now" at bounding box center [109, 305] width 180 height 24
paste input "tart Your Journey NOW"
type input "Start Your Journey NOW"
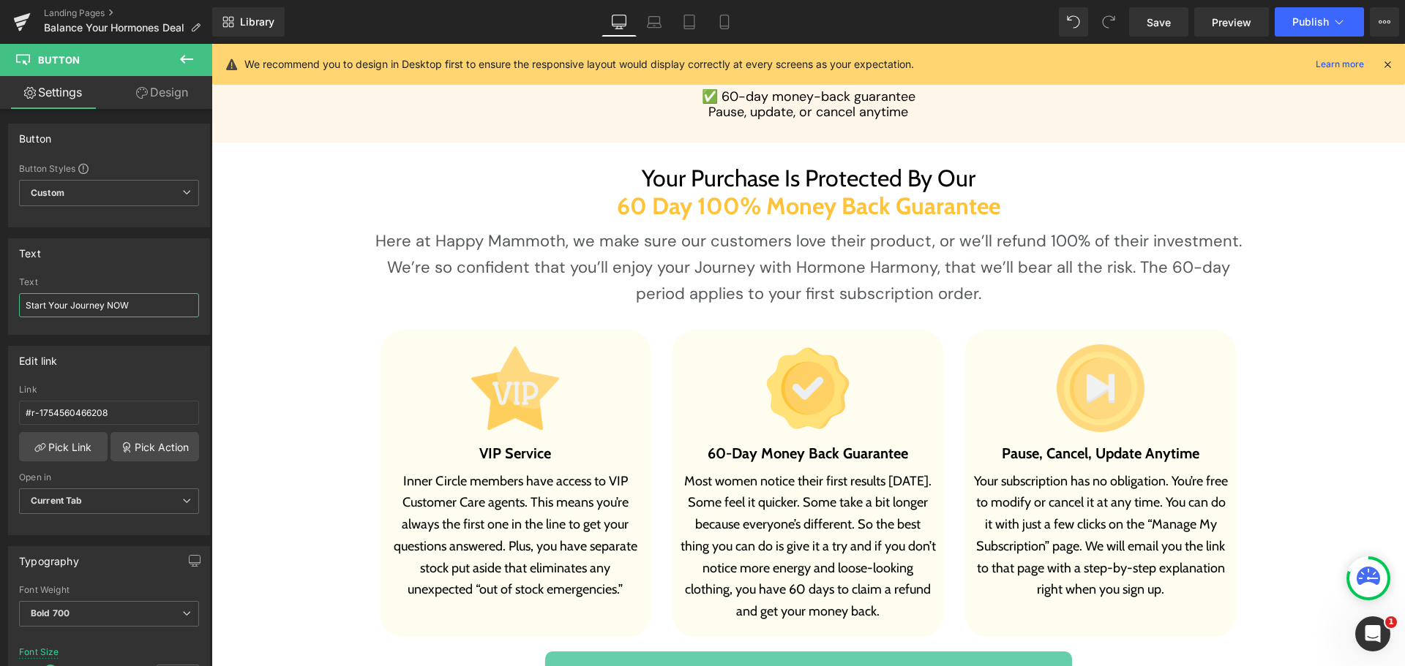
scroll to position [8047, 0]
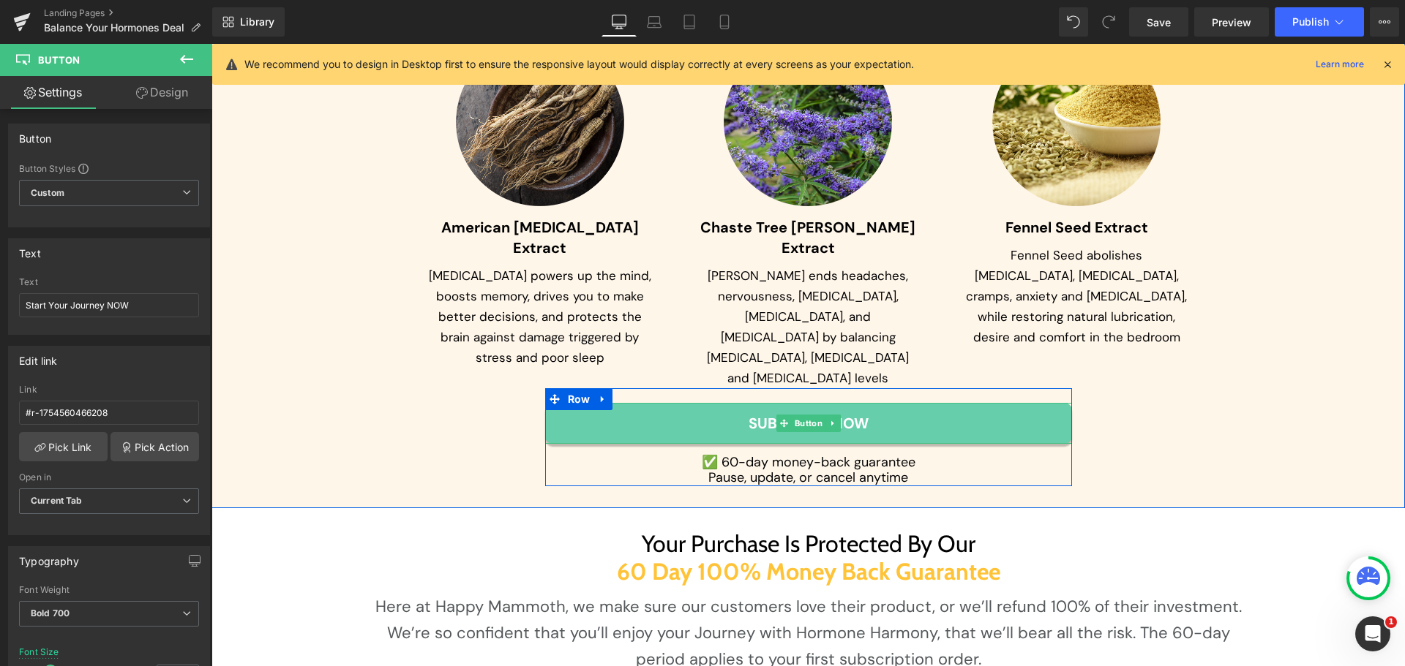
click at [794, 415] on span "Button" at bounding box center [808, 424] width 34 height 18
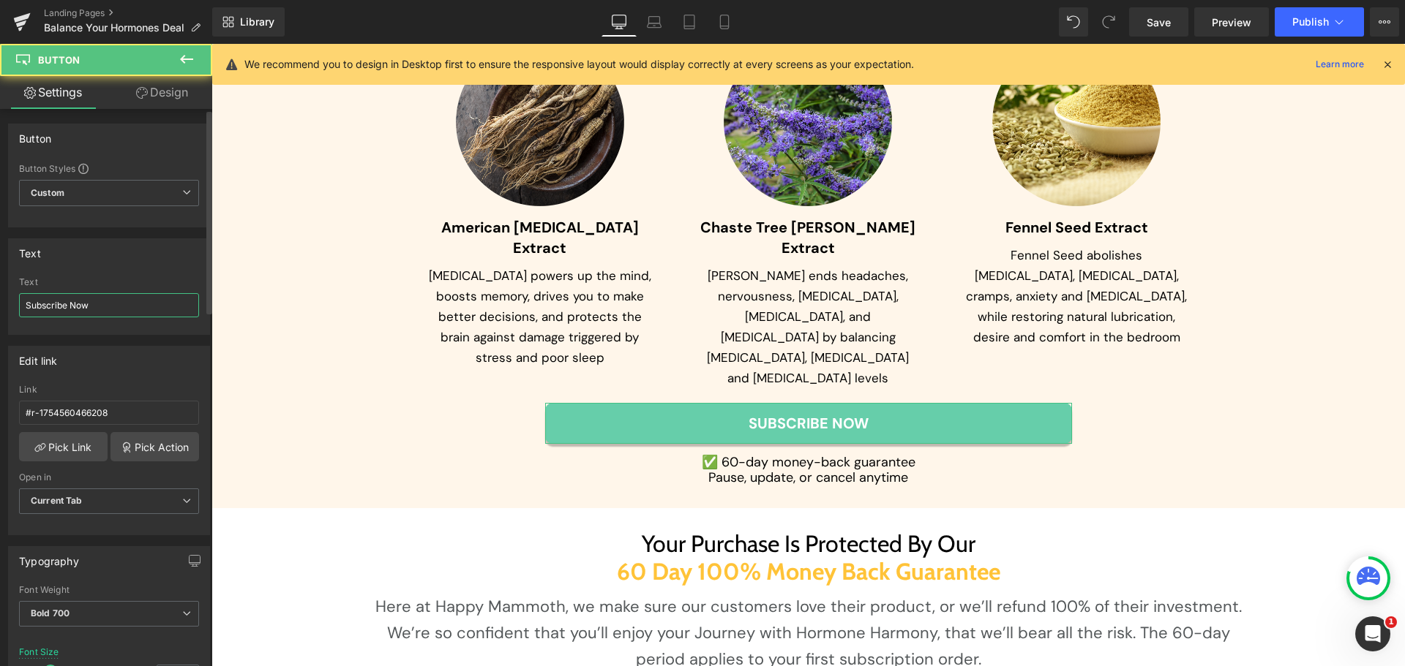
click at [106, 298] on input "Subscribe Now" at bounding box center [109, 305] width 180 height 24
paste input "tart Your Journey NOW"
type input "Start Your Journey NOW"
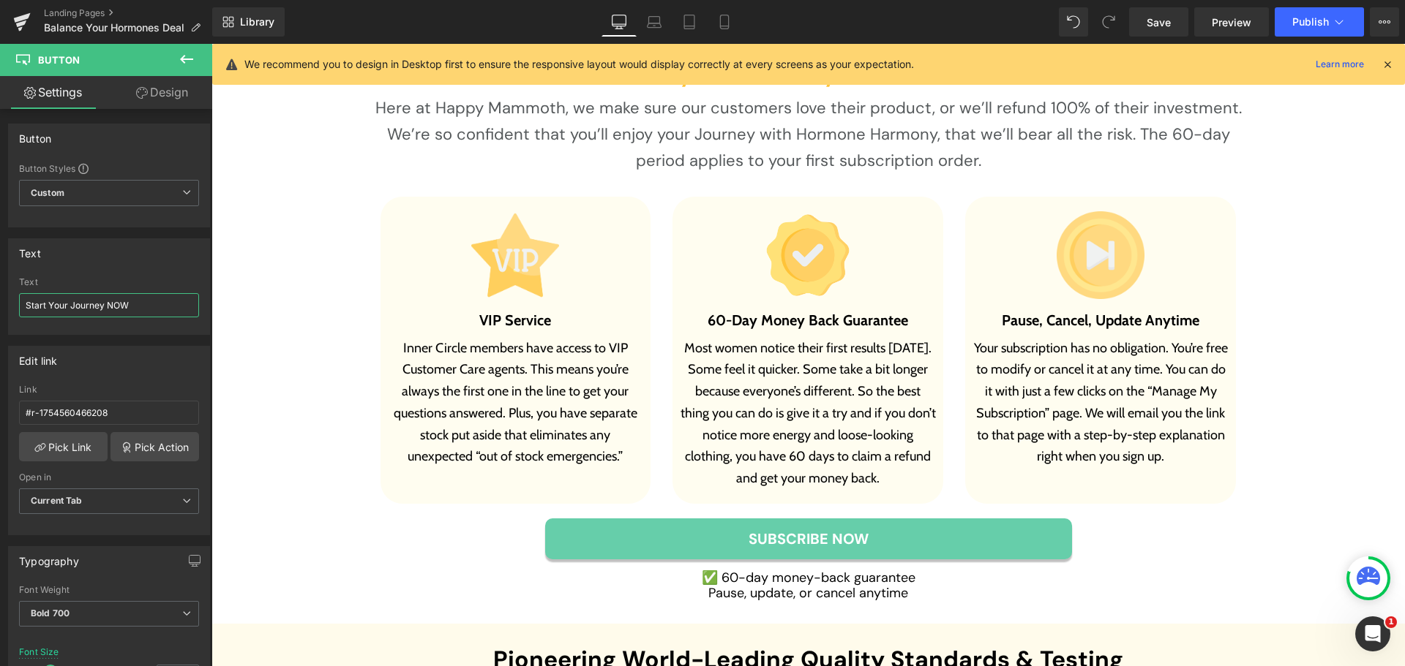
scroll to position [8559, 0]
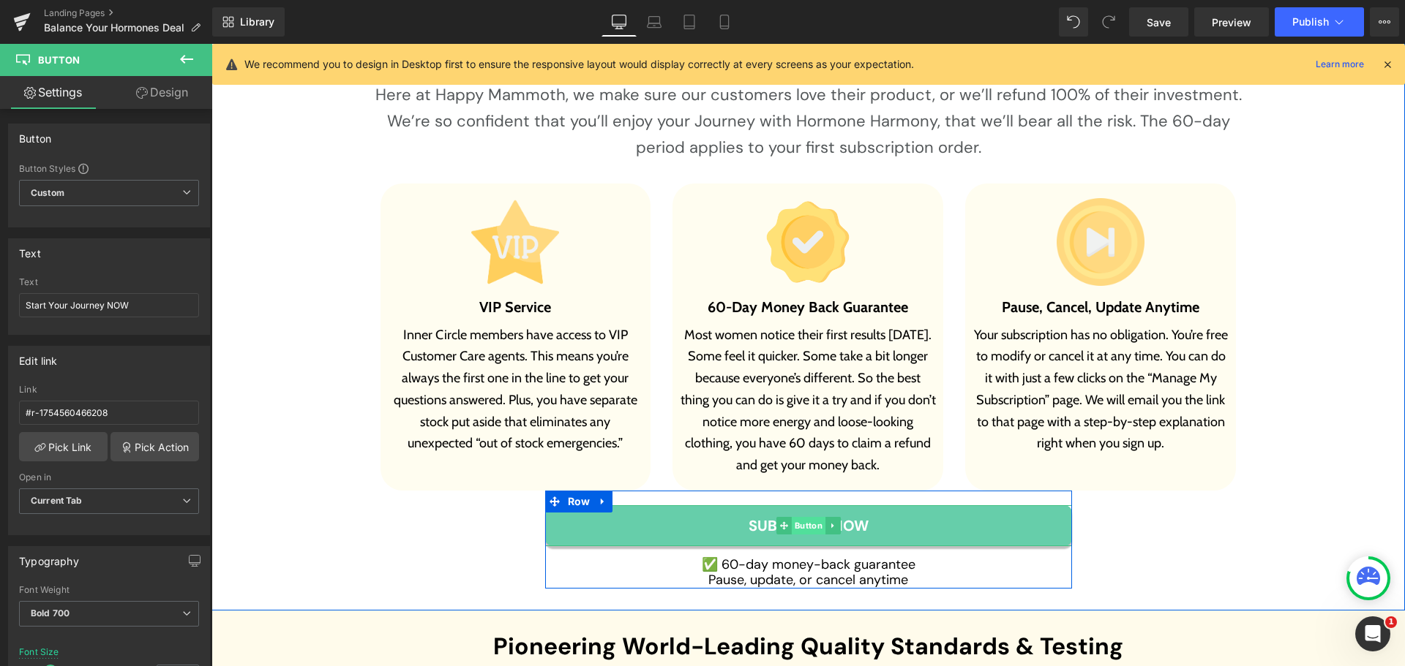
click at [808, 517] on span "Button" at bounding box center [808, 526] width 34 height 18
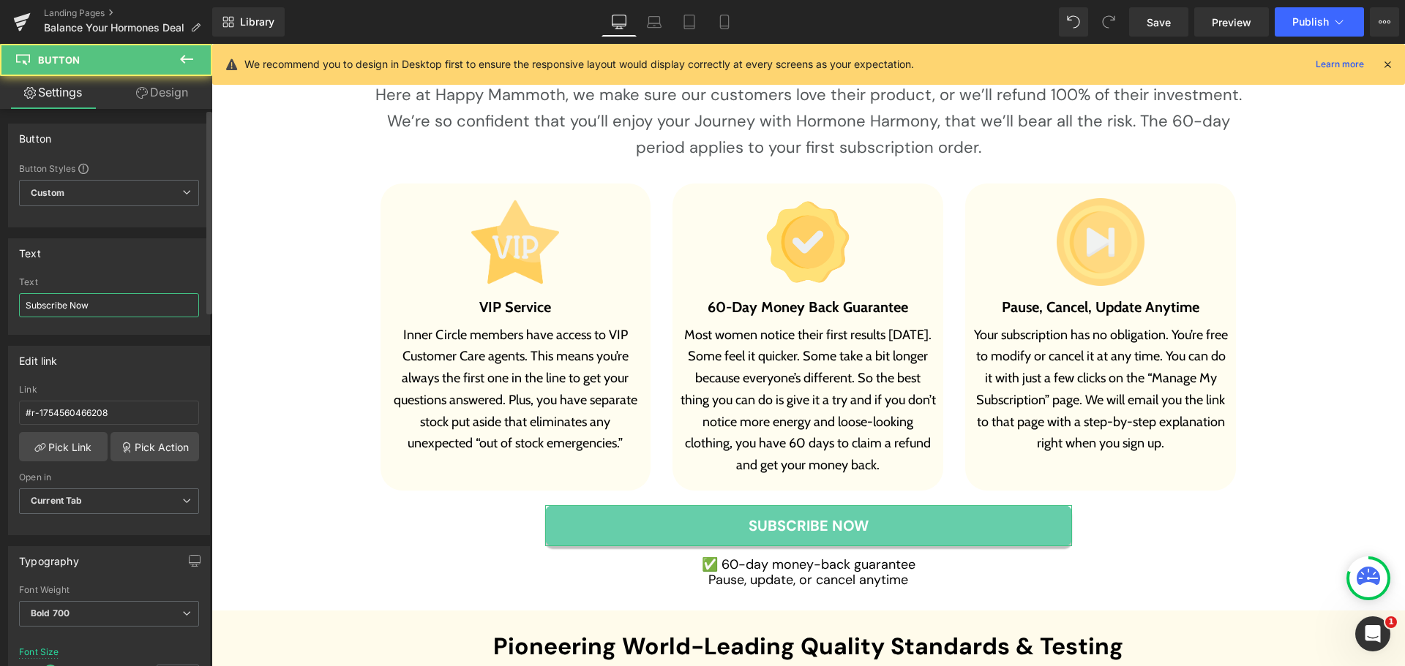
click at [91, 307] on input "Subscribe Now" at bounding box center [109, 305] width 180 height 24
paste input "tart Your Journey NOW"
type input "Start Your Journey NOW"
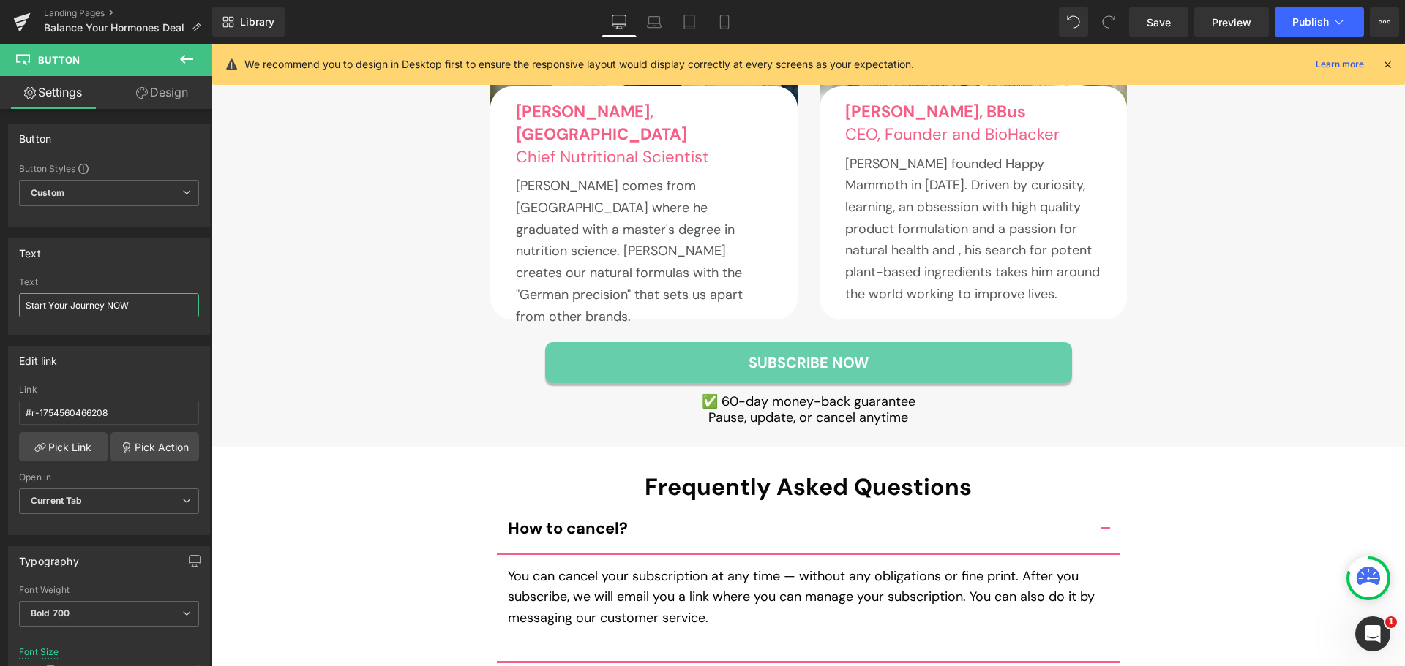
scroll to position [9583, 0]
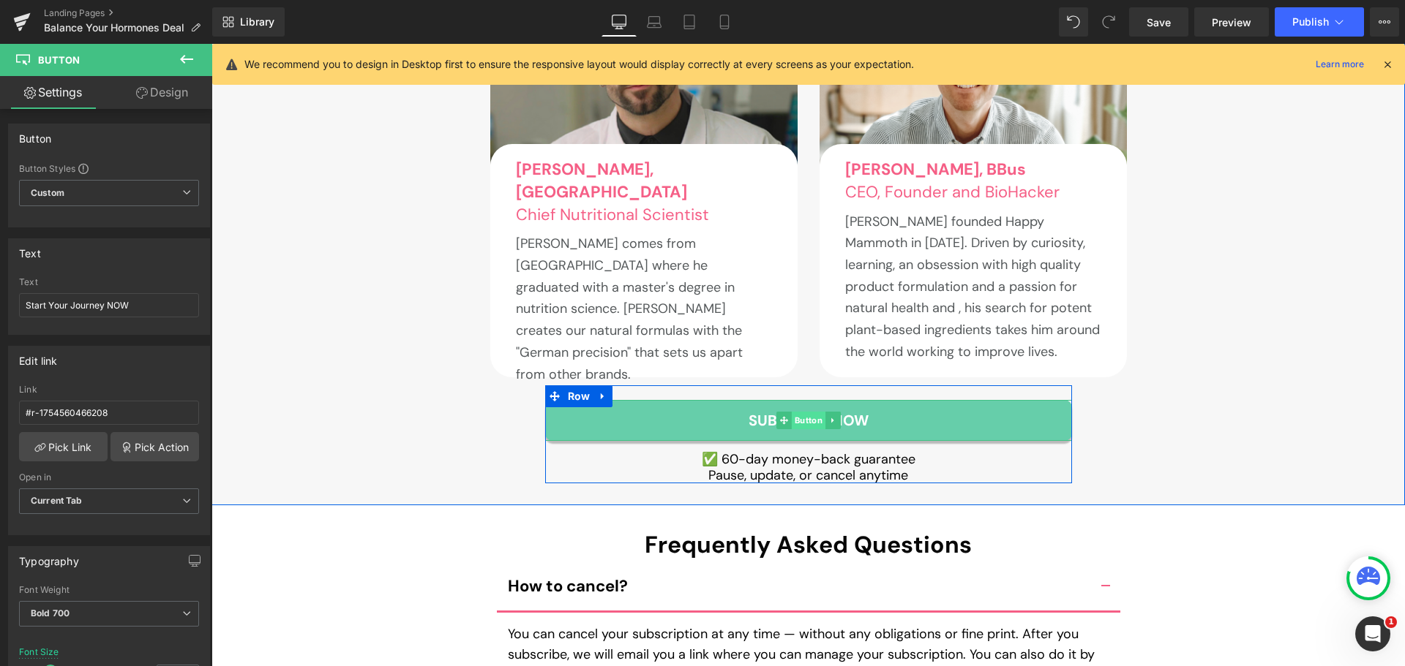
click at [797, 412] on span "Button" at bounding box center [808, 421] width 34 height 18
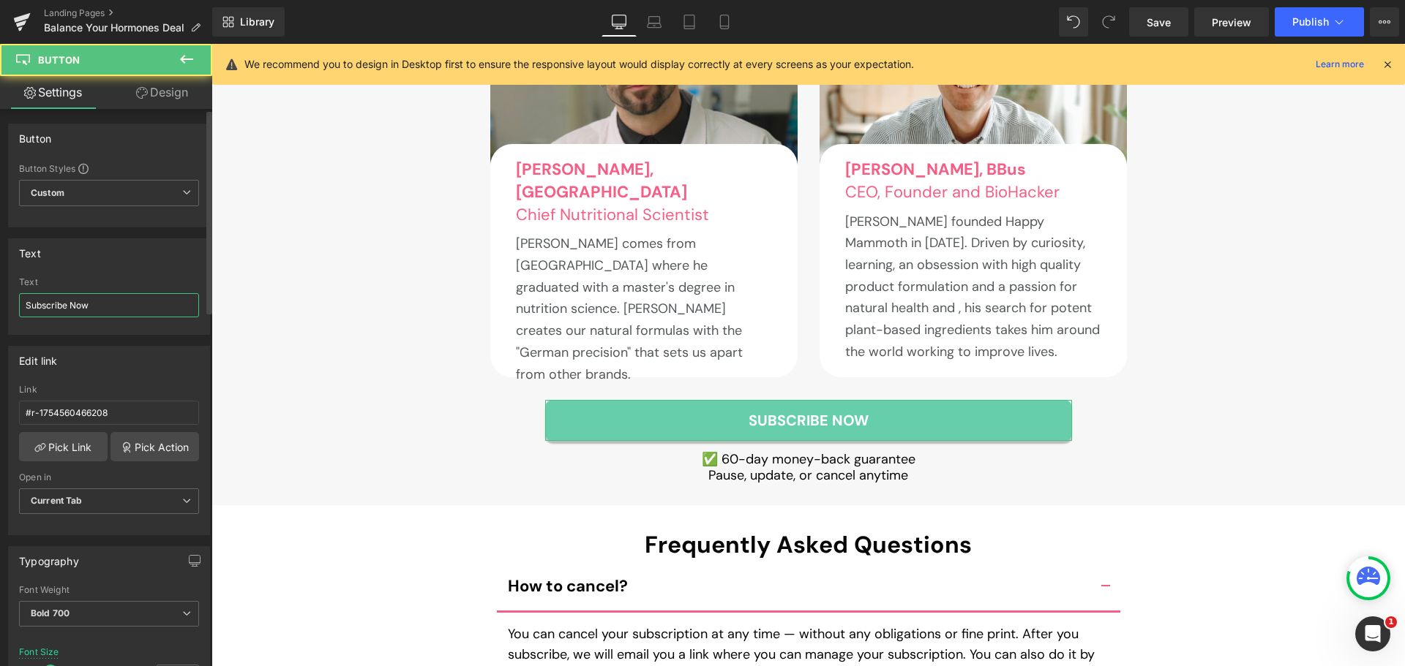
click at [112, 293] on input "Subscribe Now" at bounding box center [109, 305] width 180 height 24
paste input "tart Your Journey NOW"
type input "Start Your Journey NOW"
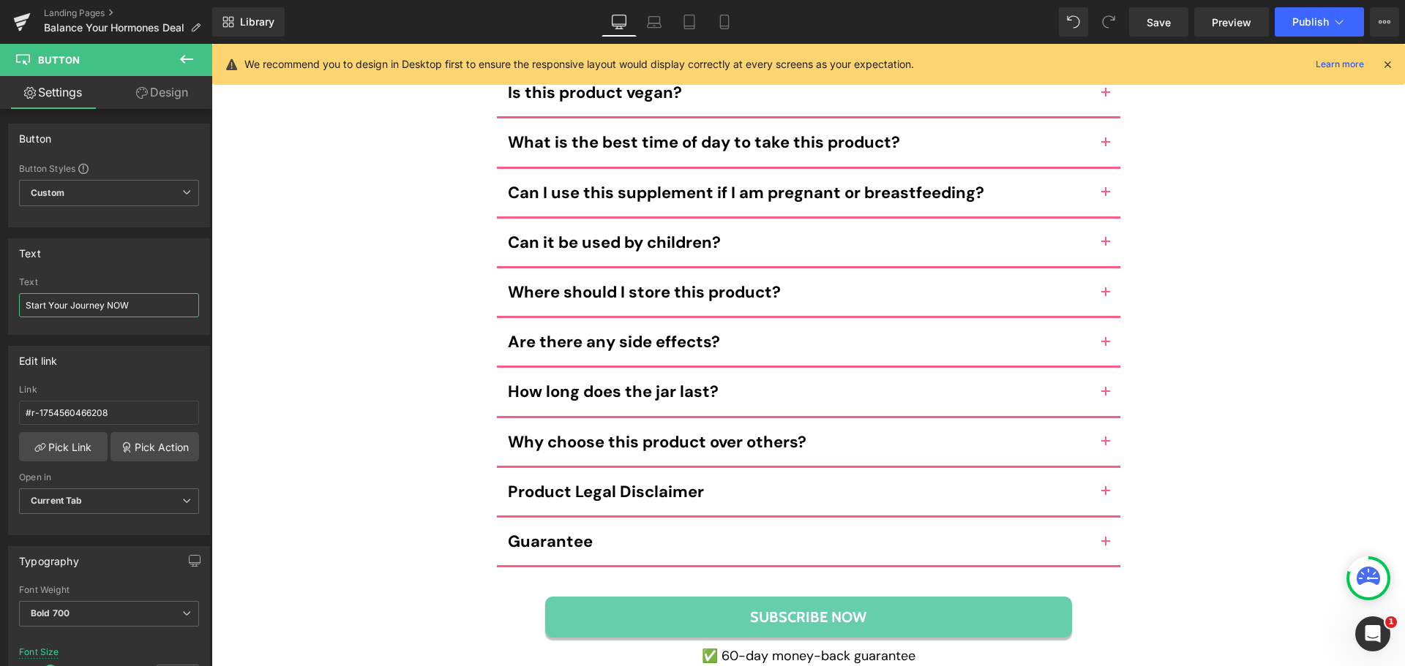
scroll to position [10607, 0]
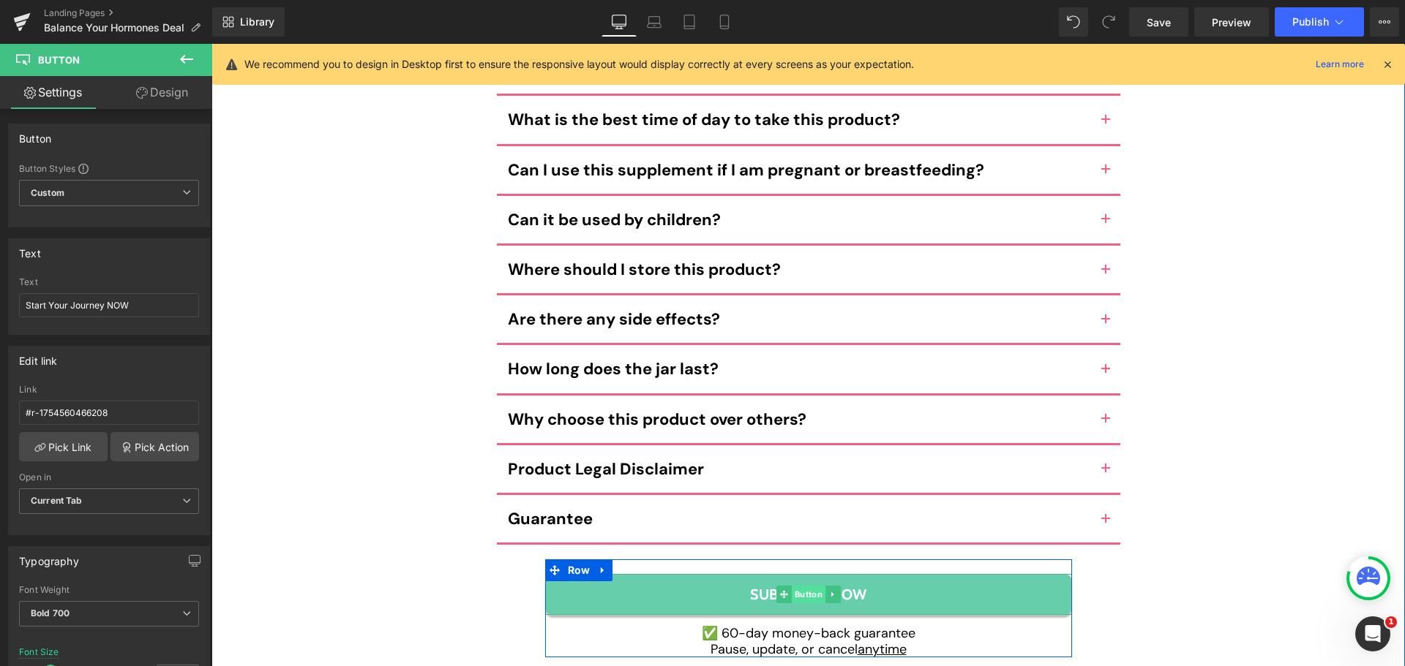
click at [801, 586] on span "Button" at bounding box center [808, 595] width 34 height 18
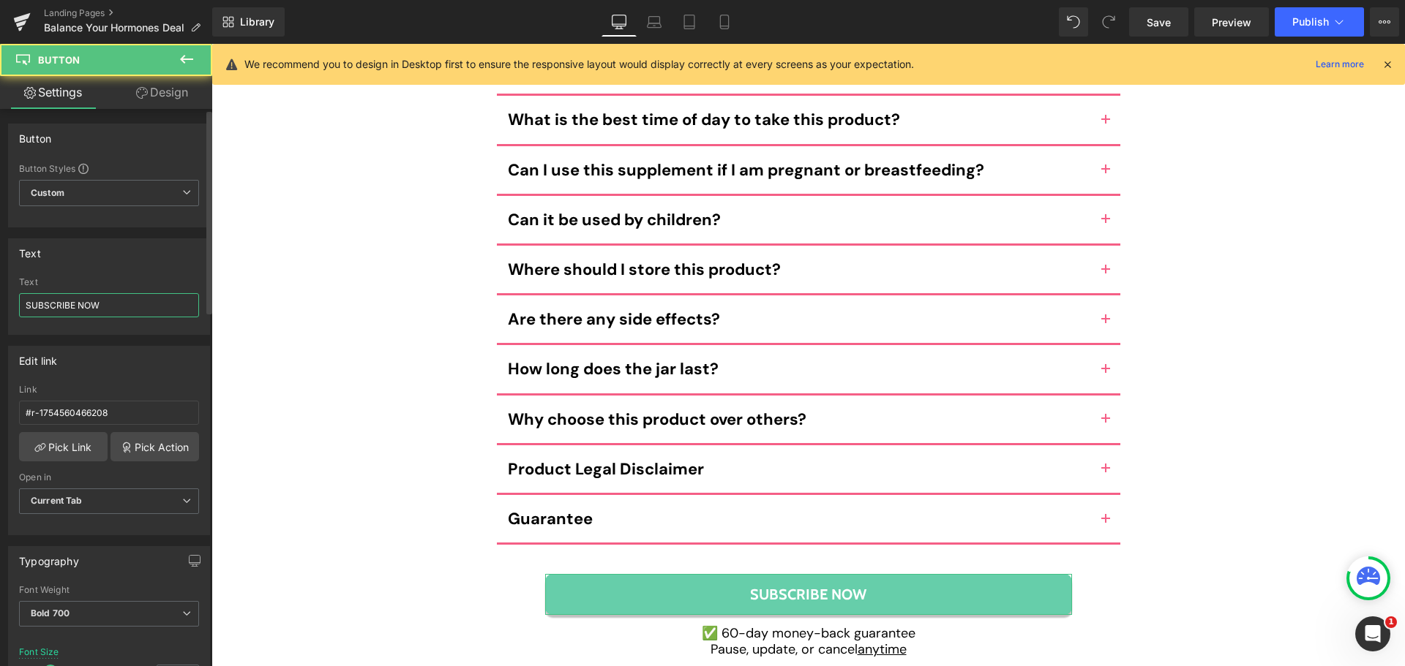
click at [126, 305] on input "SUBSCRIBE NOW" at bounding box center [109, 305] width 180 height 24
paste input "tart Your Journey"
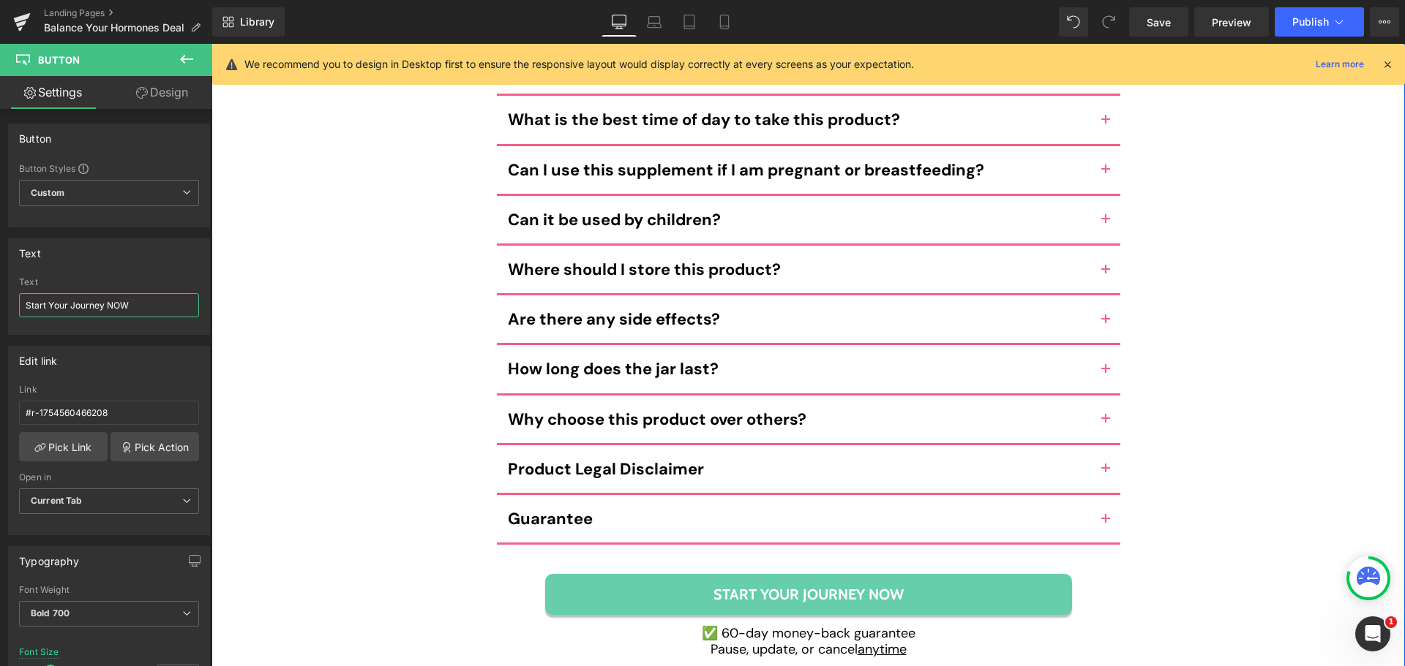
type input "Start Your Journey NOW"
click at [849, 634] on link at bounding box center [847, 643] width 15 height 18
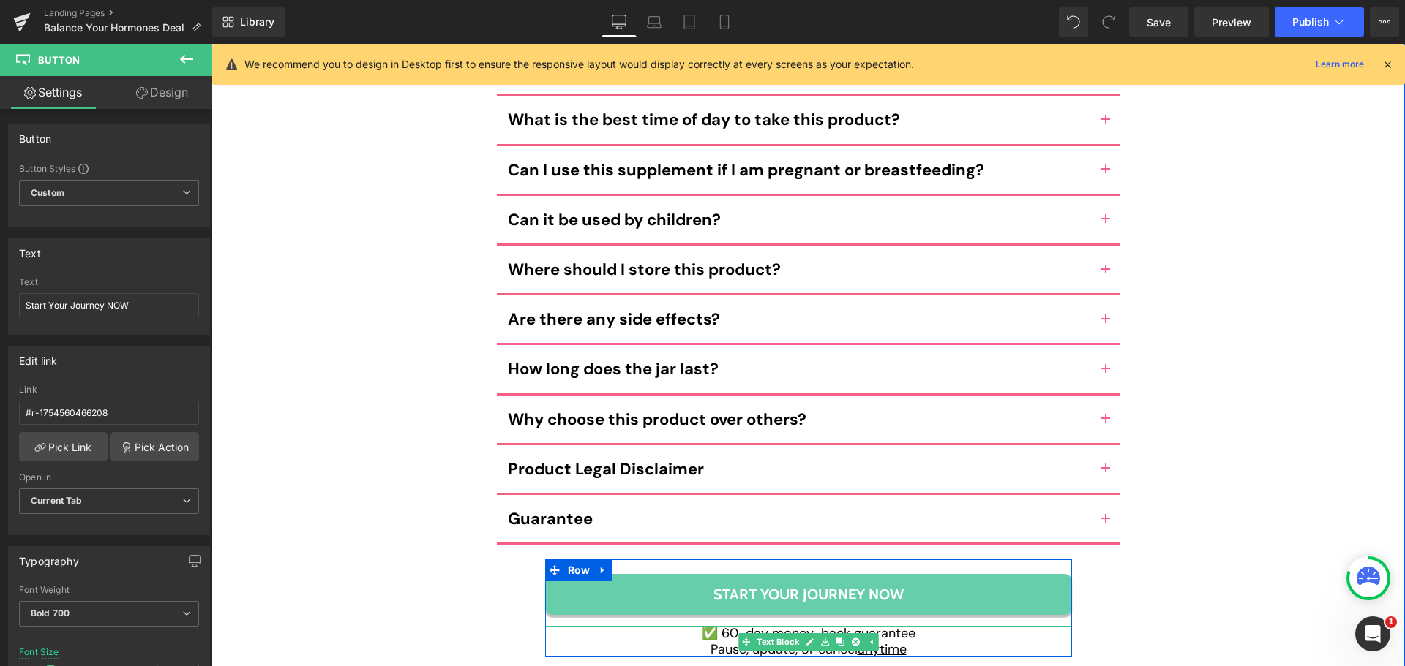
click at [878, 641] on u "anytime" at bounding box center [881, 650] width 49 height 18
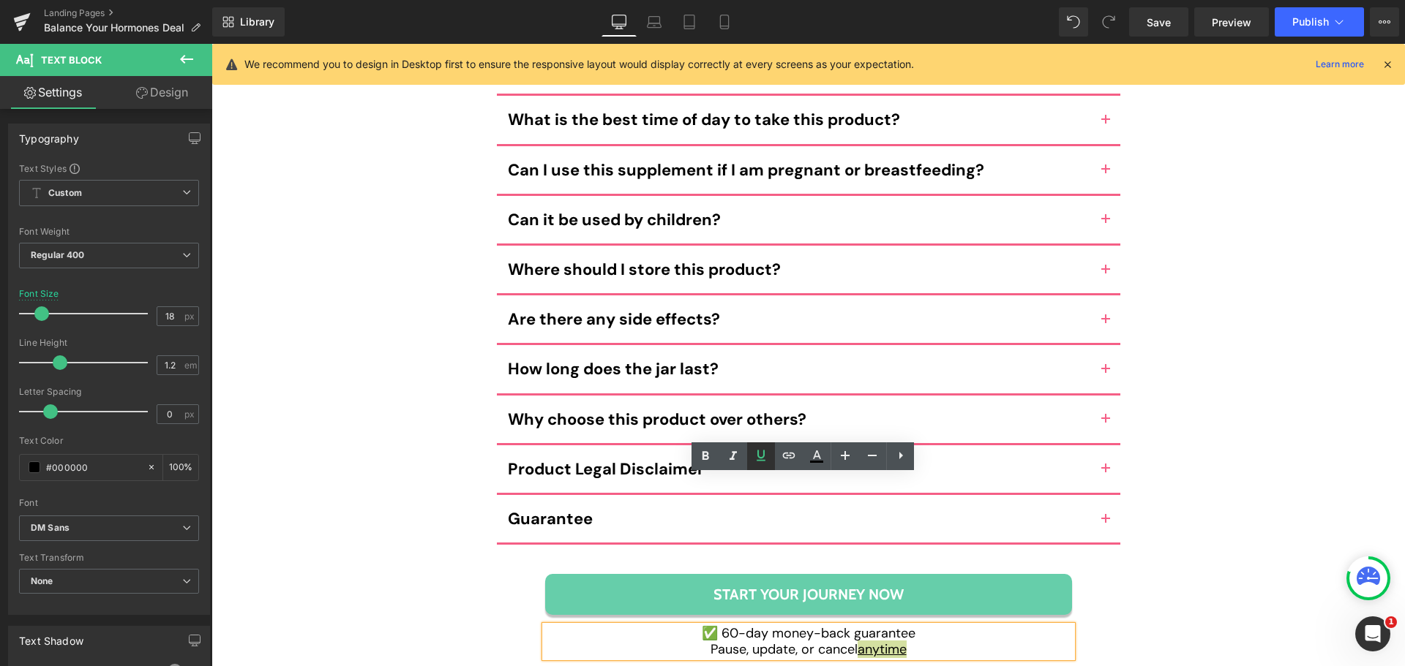
click at [764, 459] on icon at bounding box center [761, 456] width 18 height 18
click at [1148, 18] on span "Save" at bounding box center [1158, 22] width 24 height 15
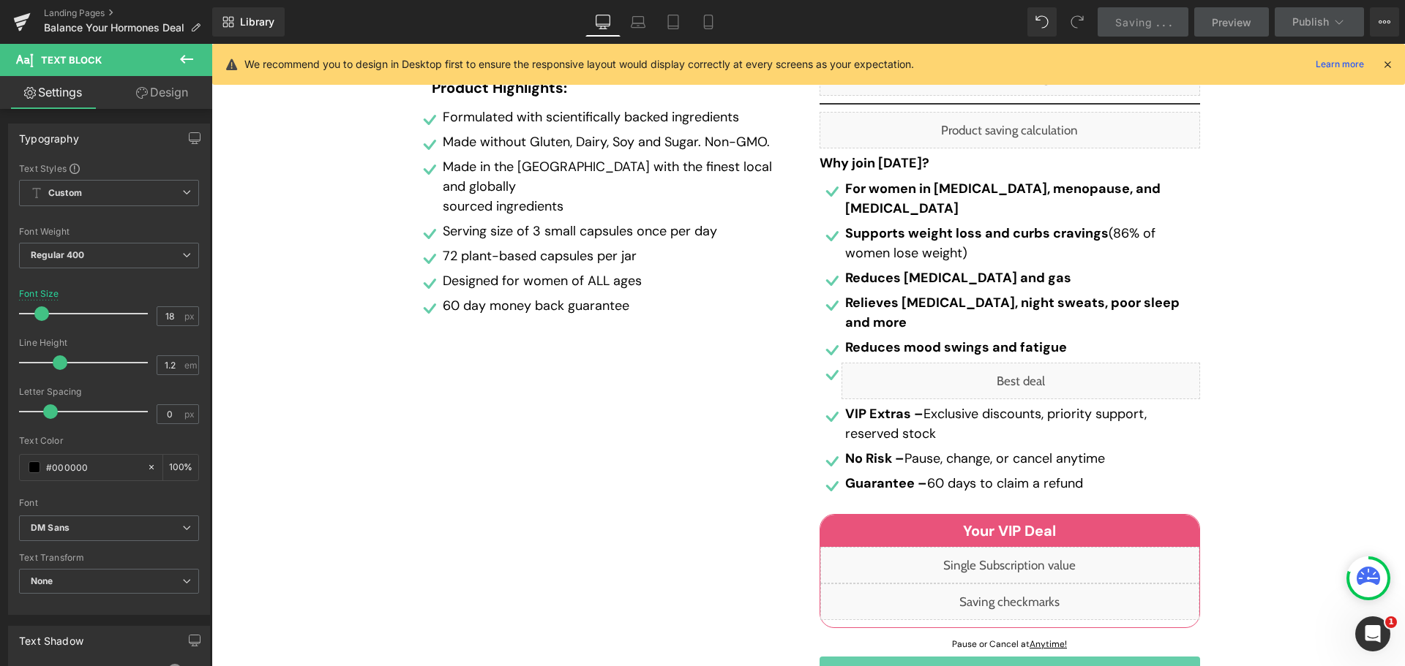
scroll to position [0, 0]
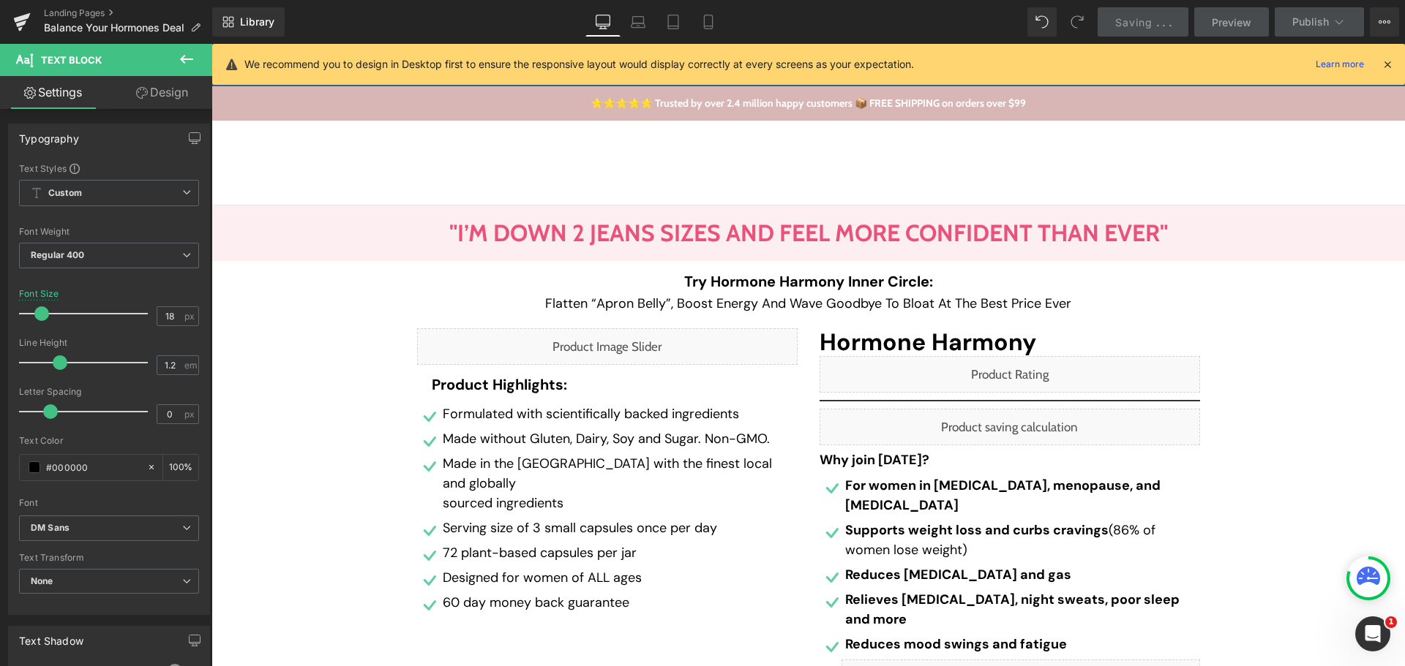
drag, startPoint x: 1399, startPoint y: 487, endPoint x: 1318, endPoint y: 128, distance: 368.1
click at [1385, 63] on icon at bounding box center [1386, 64] width 13 height 13
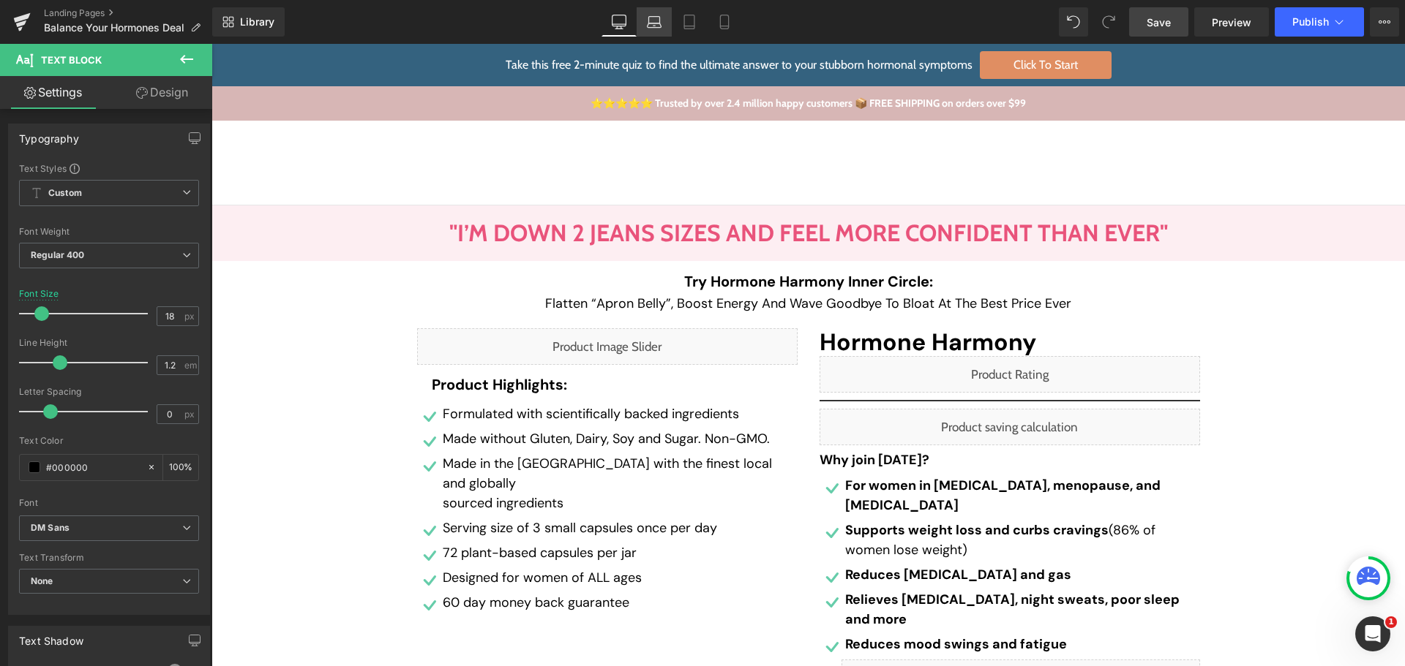
click at [651, 15] on icon at bounding box center [654, 22] width 15 height 15
type input "100"
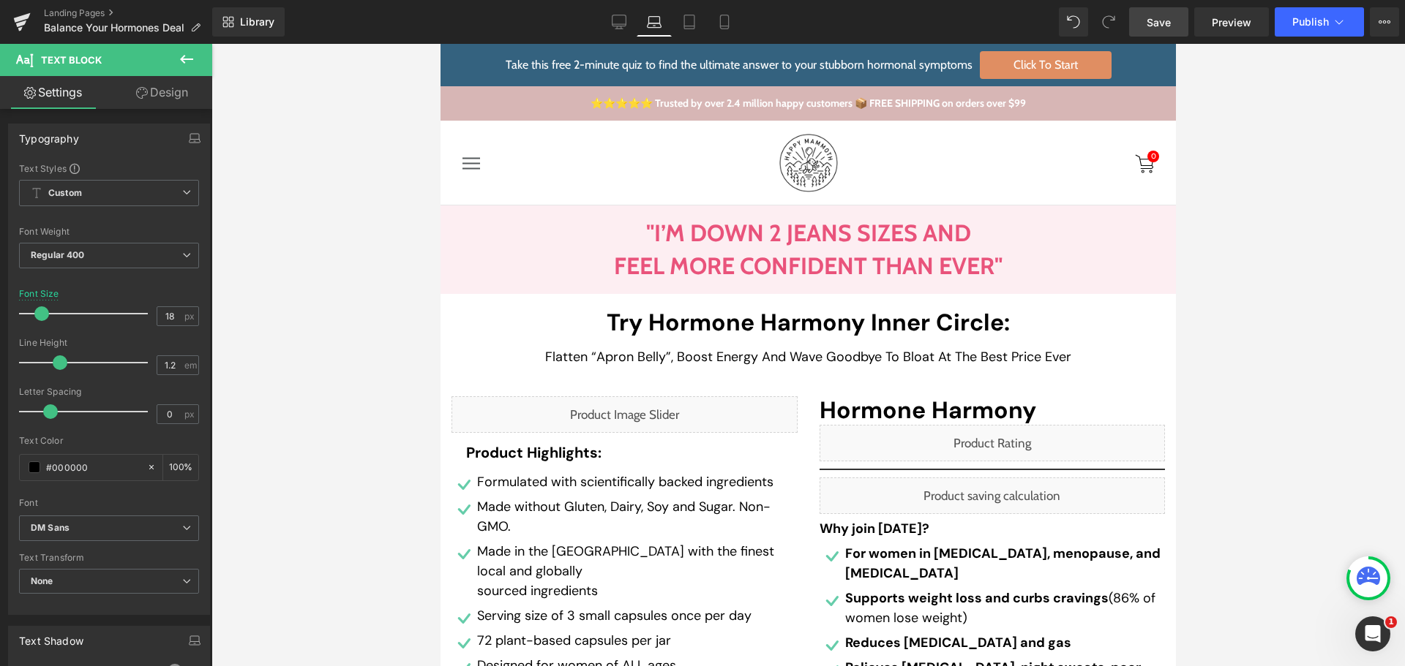
scroll to position [386, 0]
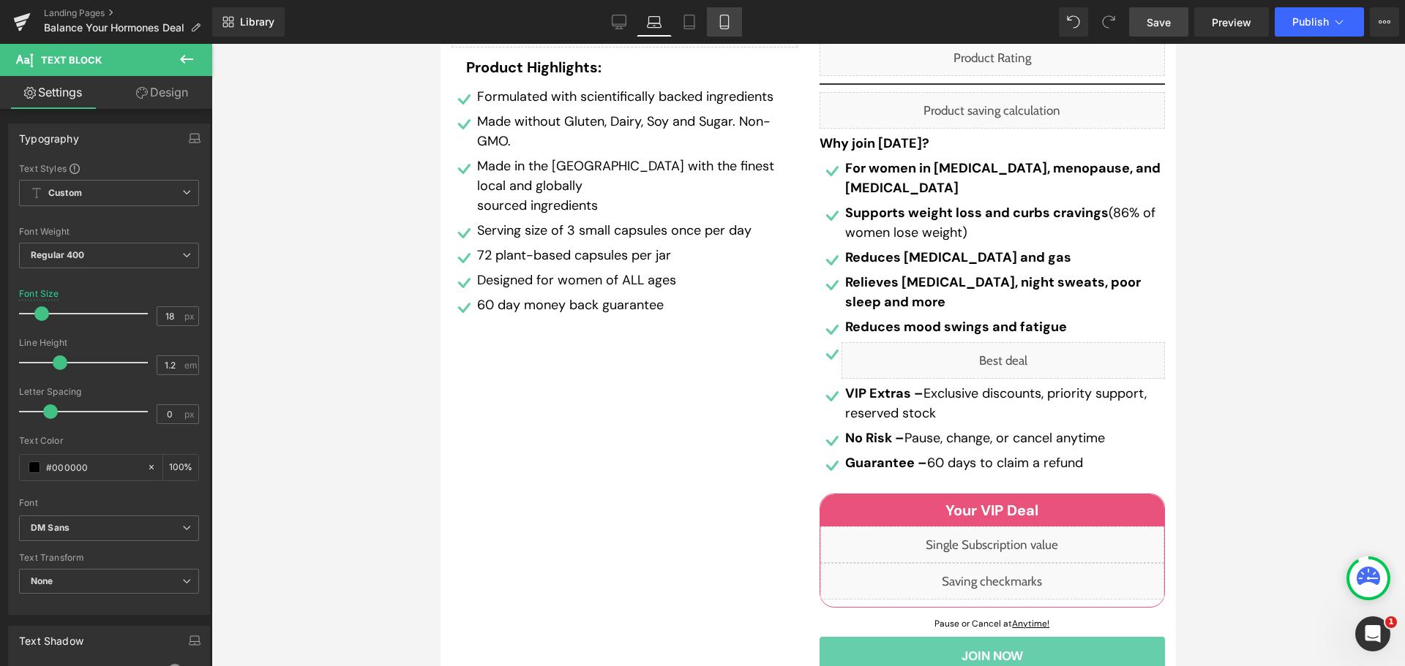
click at [716, 18] on link "Mobile" at bounding box center [724, 21] width 35 height 29
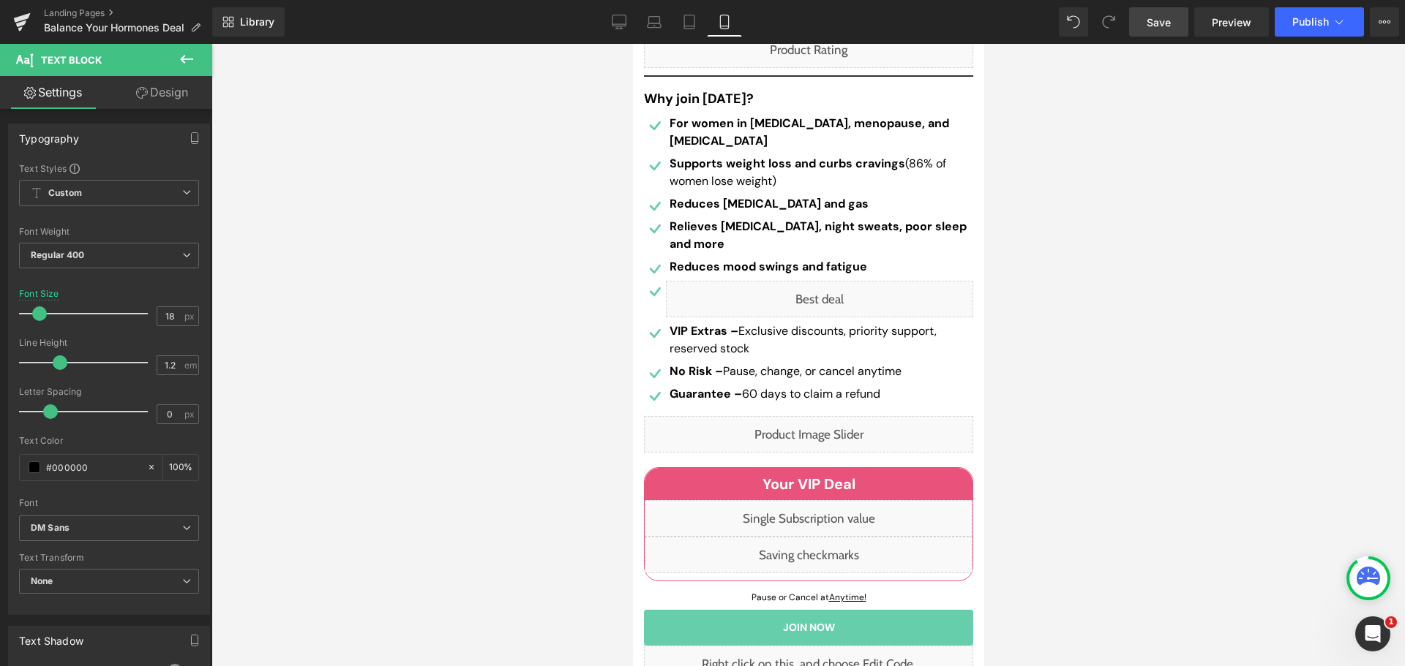
type input "16"
type input "100"
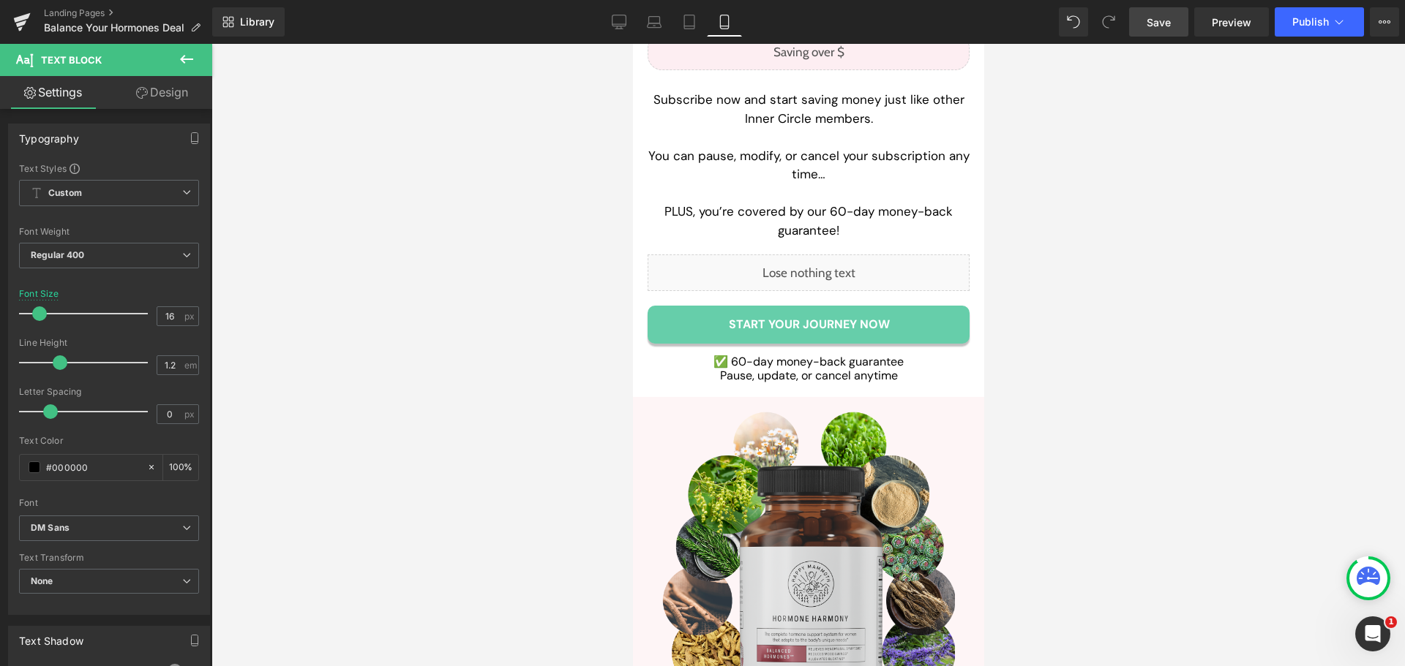
scroll to position [9003, 0]
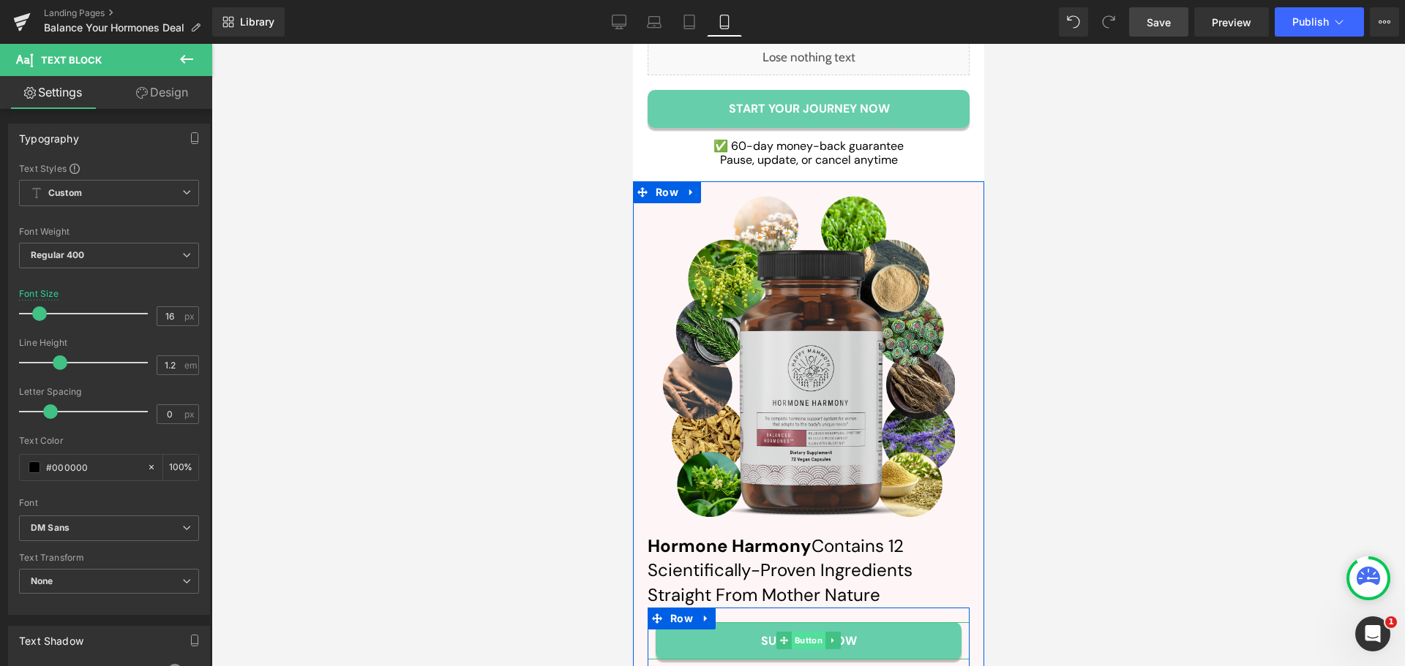
click at [797, 632] on span "Button" at bounding box center [808, 641] width 34 height 18
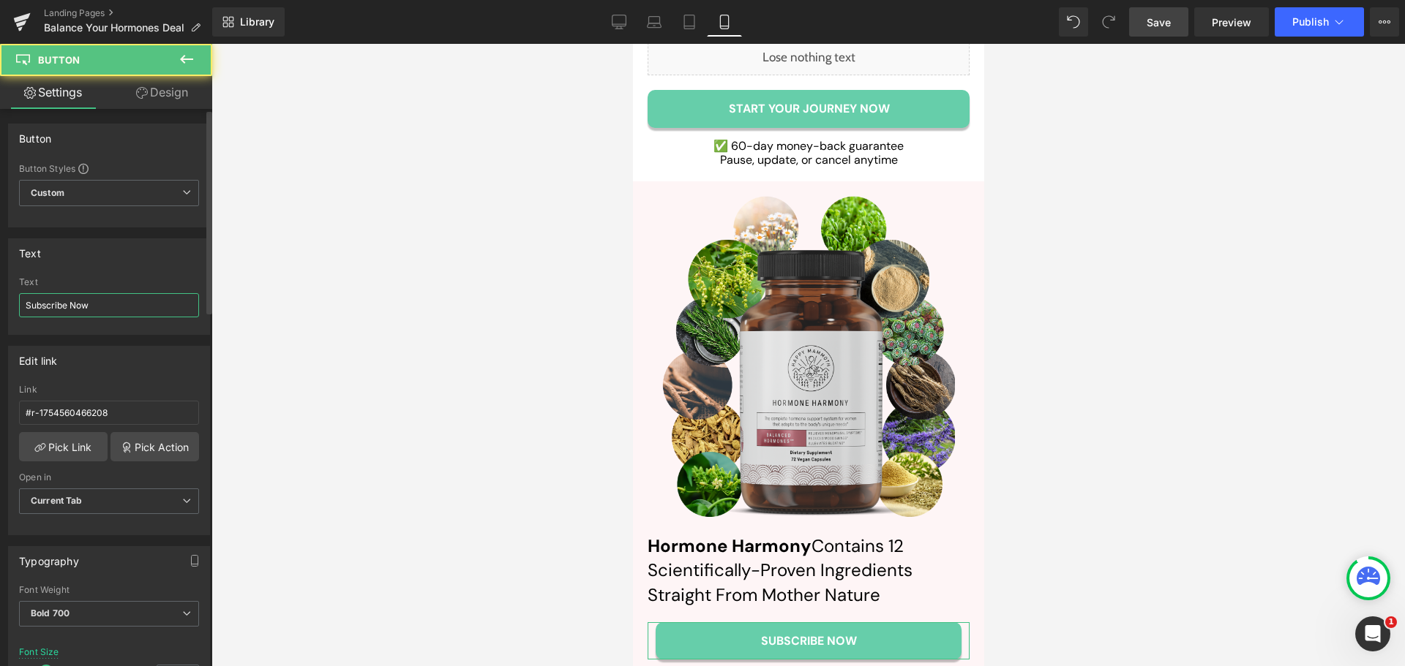
click at [97, 304] on input "Subscribe Now" at bounding box center [109, 305] width 180 height 24
paste input "tart Your Journey NOW"
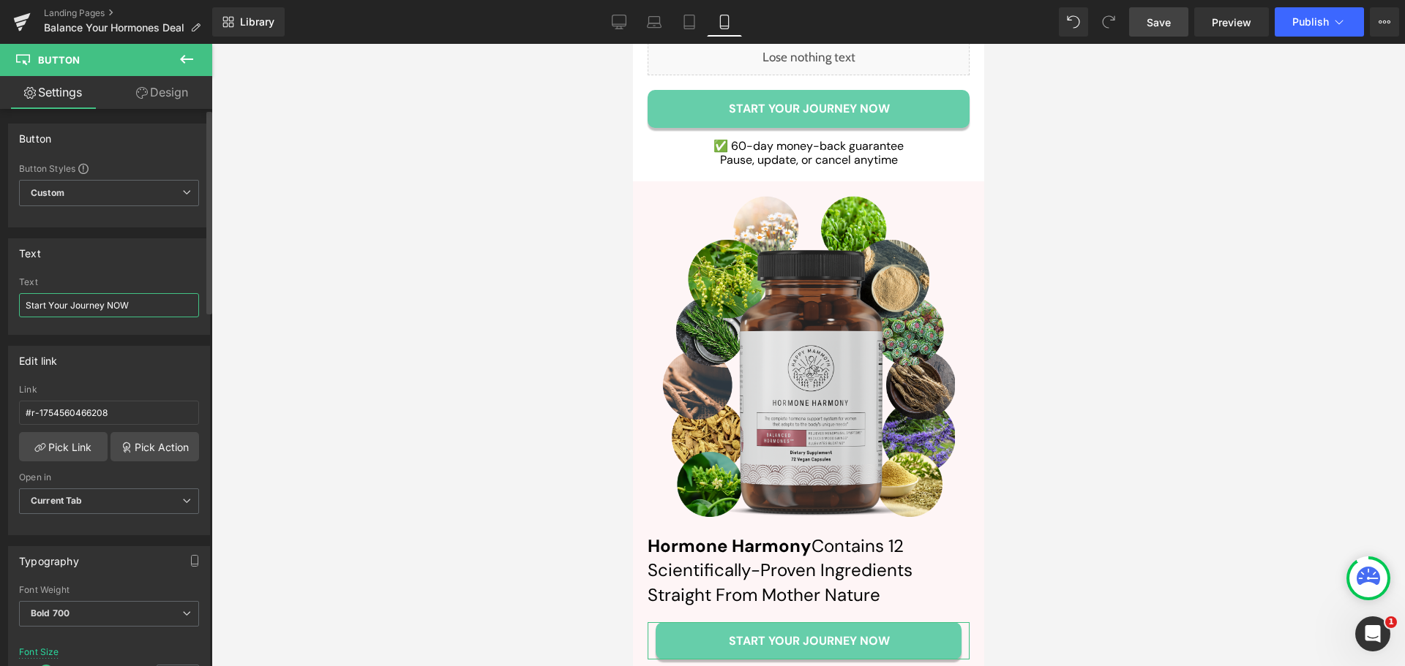
type input "Start Your Journey NOW"
click at [141, 279] on div "Text" at bounding box center [109, 282] width 180 height 10
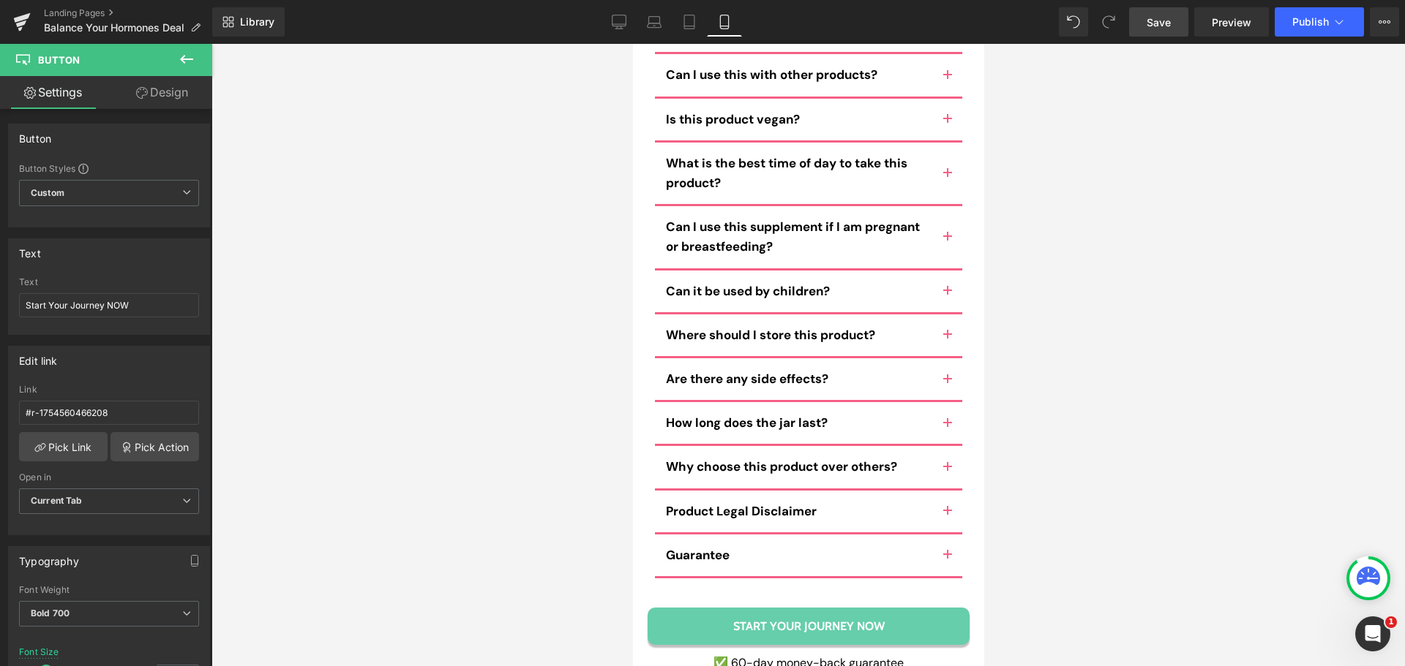
scroll to position [16996, 0]
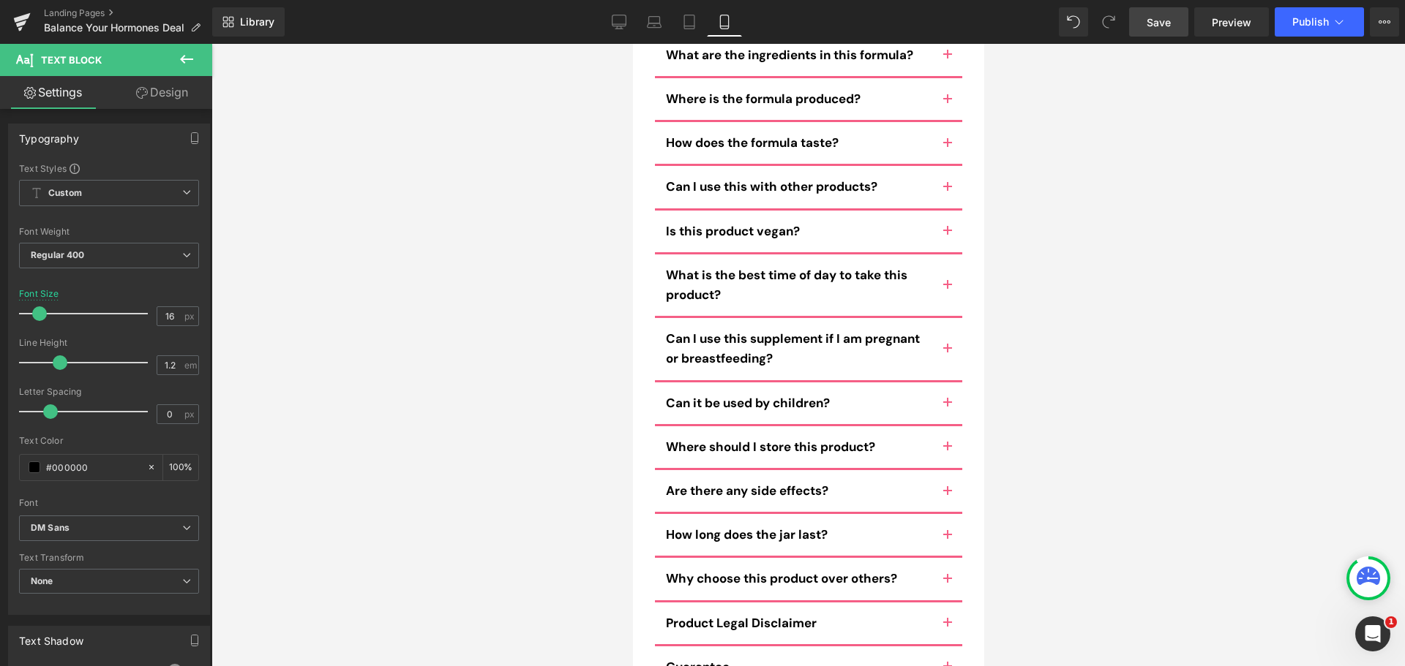
click at [1165, 20] on span "Save" at bounding box center [1158, 22] width 24 height 15
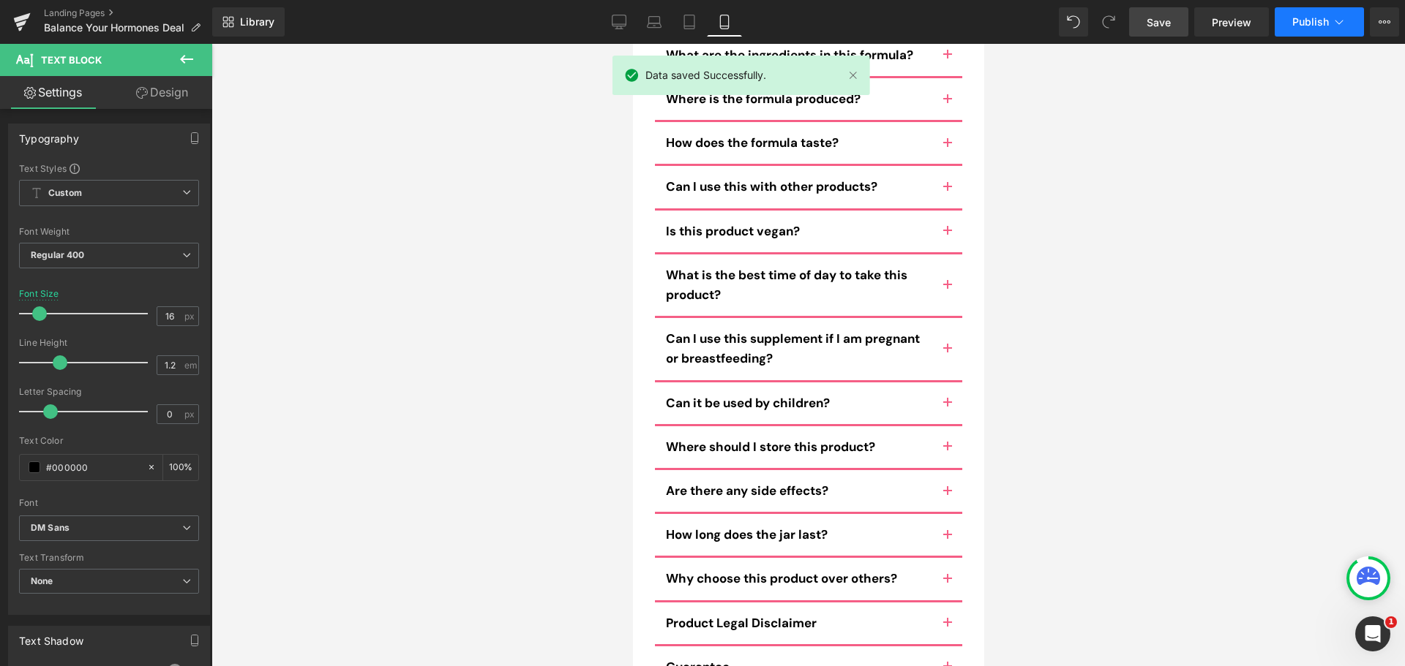
click at [1336, 29] on button "Publish" at bounding box center [1318, 21] width 89 height 29
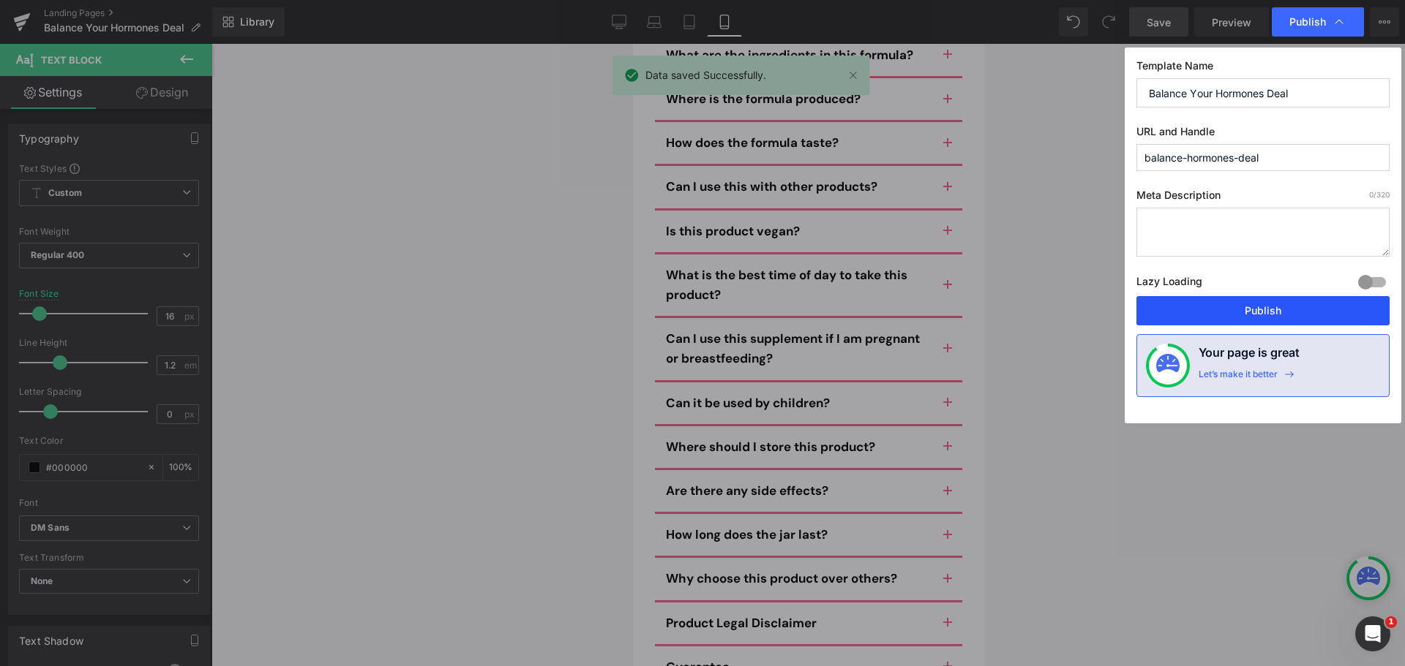
click at [1284, 309] on button "Publish" at bounding box center [1262, 310] width 253 height 29
